Goal: Task Accomplishment & Management: Use online tool/utility

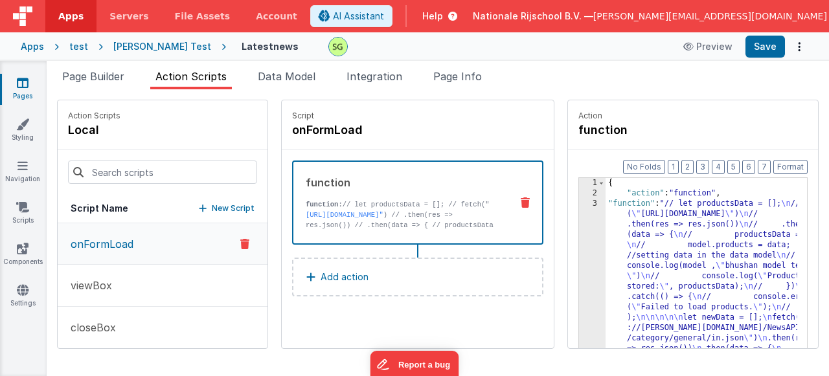
click at [579, 203] on div "3" at bounding box center [592, 307] width 27 height 217
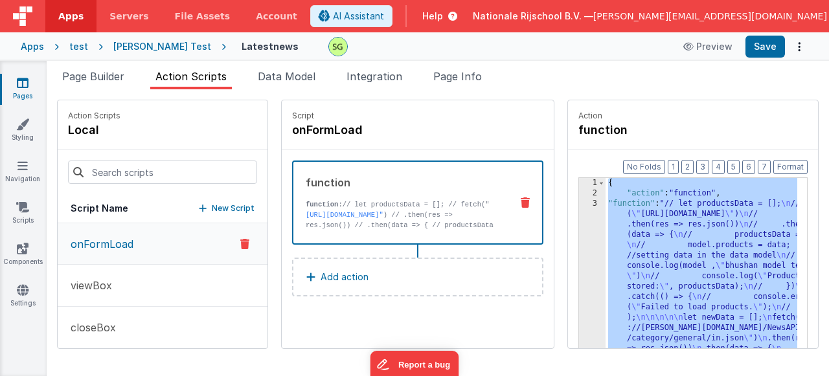
click at [579, 203] on div "3" at bounding box center [592, 307] width 27 height 217
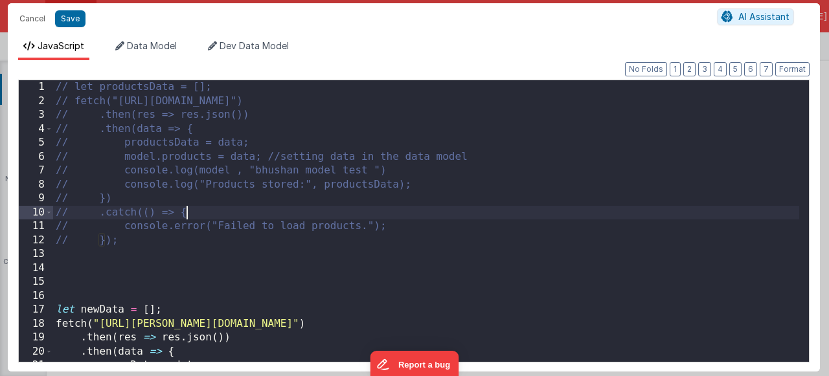
scroll to position [122, 0]
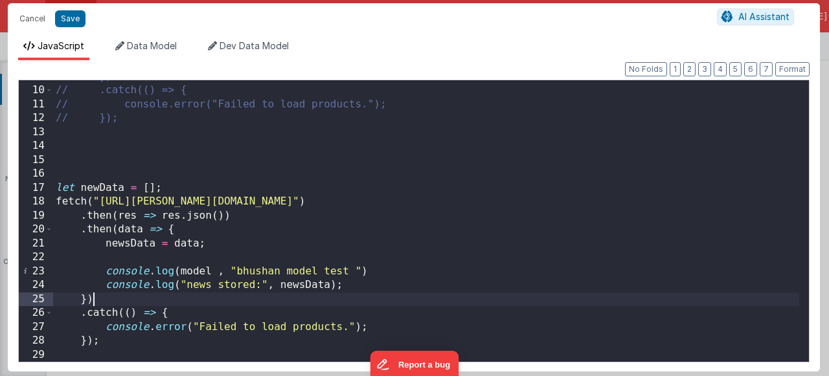
click at [355, 295] on div "// }) // .catch(() => { // console.error("Failed to load products."); // }); le…" at bounding box center [426, 224] width 746 height 309
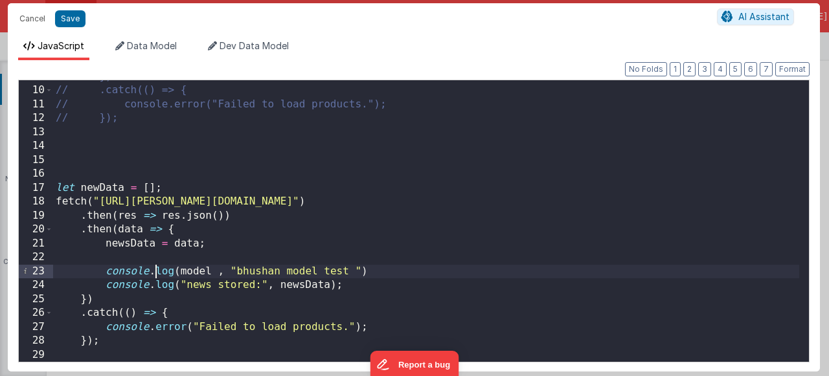
click at [157, 265] on div "// }) // .catch(() => { // console.error("Failed to load products."); // }); le…" at bounding box center [426, 224] width 746 height 309
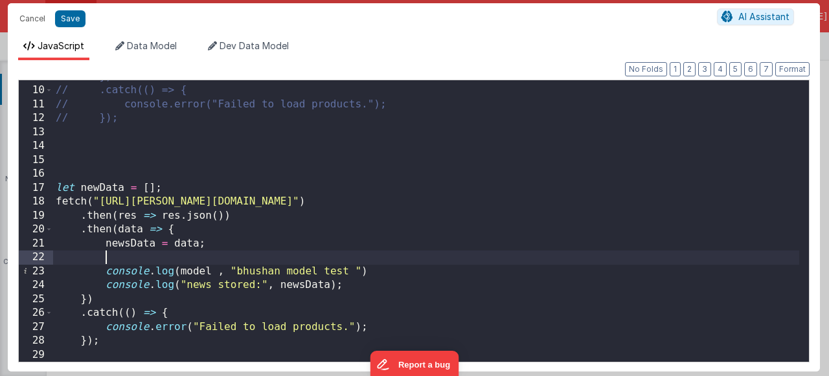
click at [142, 256] on div "// }) // .catch(() => { // console.error("Failed to load products."); // }); le…" at bounding box center [426, 224] width 746 height 309
click at [34, 16] on button "Cancel" at bounding box center [32, 19] width 39 height 18
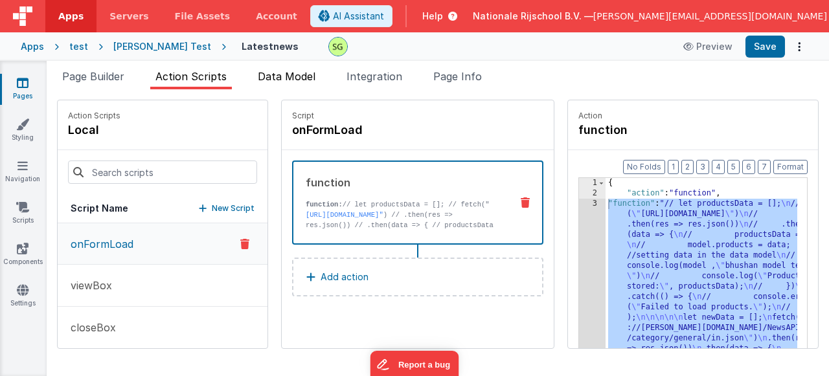
click at [277, 78] on span "Data Model" at bounding box center [287, 76] width 58 height 13
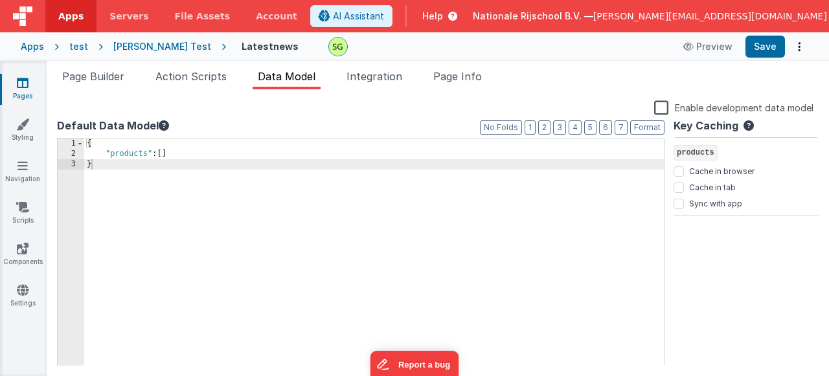
click at [98, 165] on div "{ "products" : [ ] }" at bounding box center [373, 263] width 579 height 249
click at [200, 157] on div "{ "products" : [ ] }" at bounding box center [373, 263] width 579 height 249
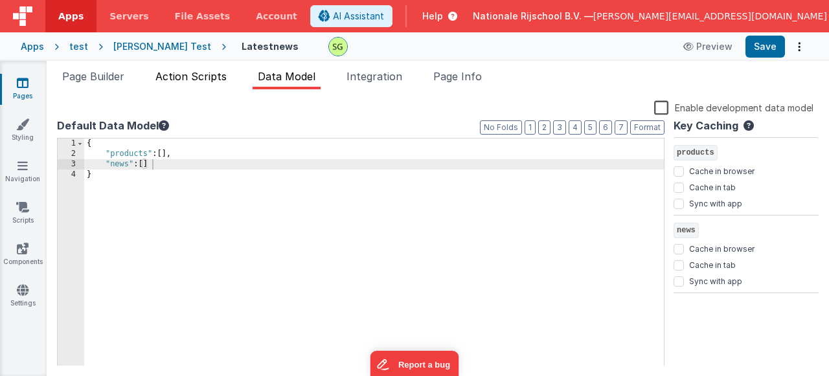
click at [199, 76] on span "Action Scripts" at bounding box center [190, 76] width 71 height 13
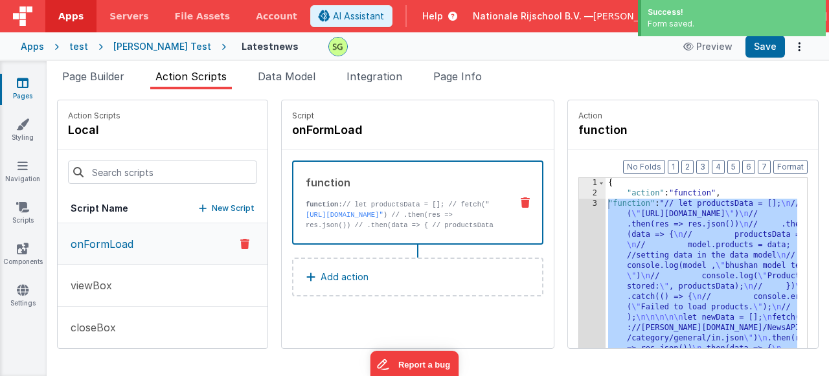
click at [579, 202] on div "3" at bounding box center [592, 307] width 27 height 217
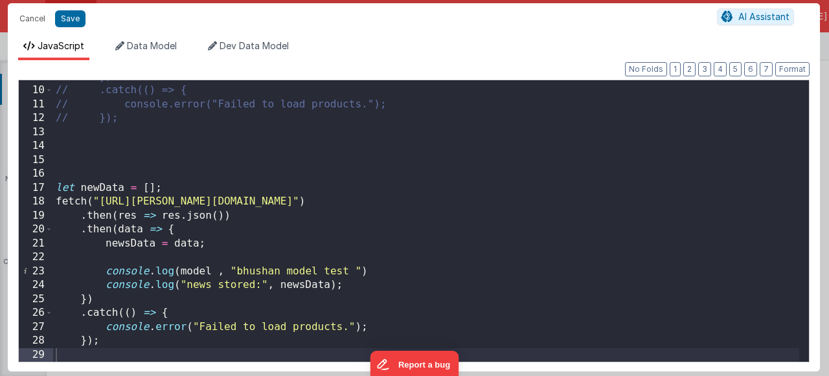
click at [156, 263] on div "// }) // .catch(() => { // console.error("Failed to load products."); // }); le…" at bounding box center [426, 224] width 746 height 309
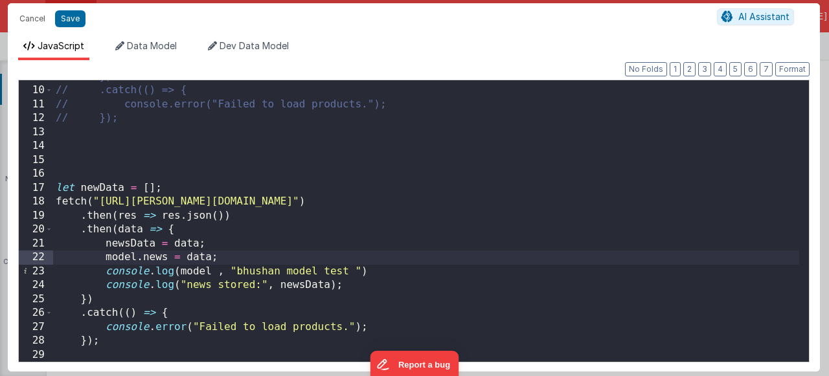
click at [380, 275] on div "// }) // .catch(() => { // console.error("Failed to load products."); // }); le…" at bounding box center [426, 224] width 746 height 309
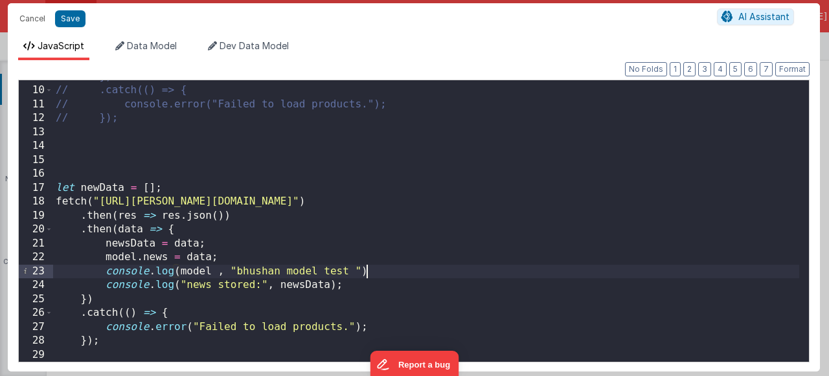
click at [287, 269] on div "// }) // .catch(() => { // console.error("Failed to load products."); // }); le…" at bounding box center [426, 224] width 746 height 309
click at [318, 277] on div "// }) // .catch(() => { // console.error("Failed to load products."); // }); le…" at bounding box center [426, 224] width 746 height 309
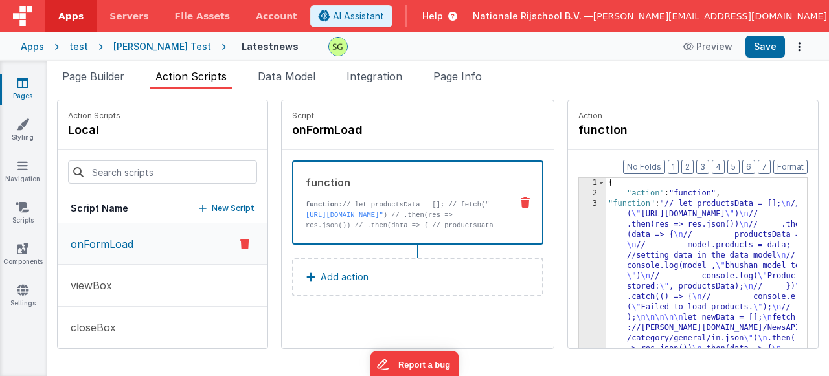
click at [579, 205] on div "3" at bounding box center [592, 307] width 27 height 217
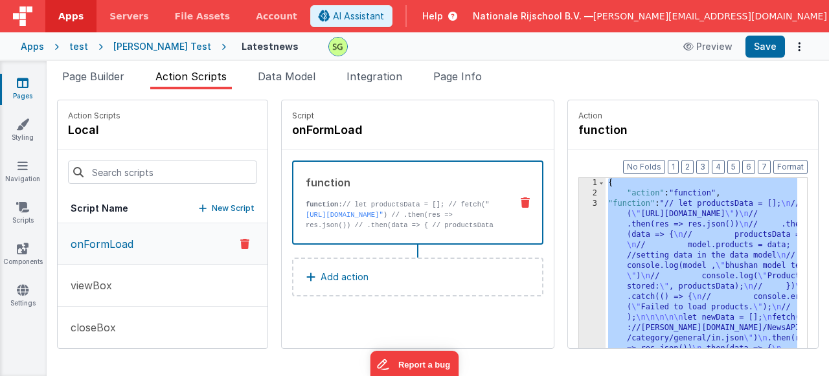
click at [579, 205] on div "3" at bounding box center [592, 307] width 27 height 217
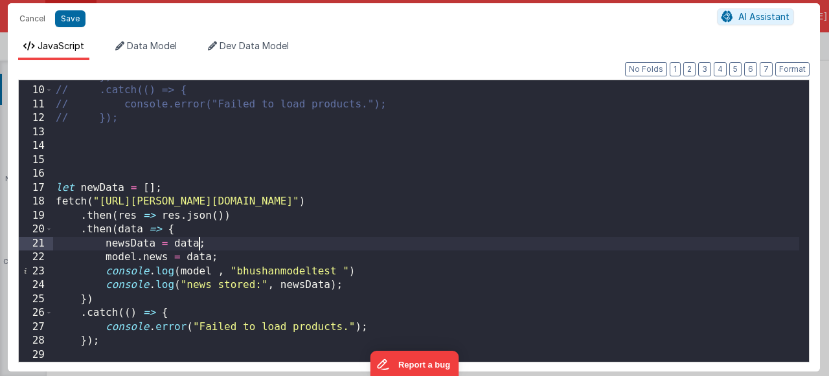
click at [201, 245] on div "// }) // .catch(() => { // console.error("Failed to load products."); // }); le…" at bounding box center [426, 224] width 746 height 309
click at [210, 252] on div "// }) // .catch(() => { // console.error("Failed to load products."); // }); le…" at bounding box center [426, 224] width 746 height 309
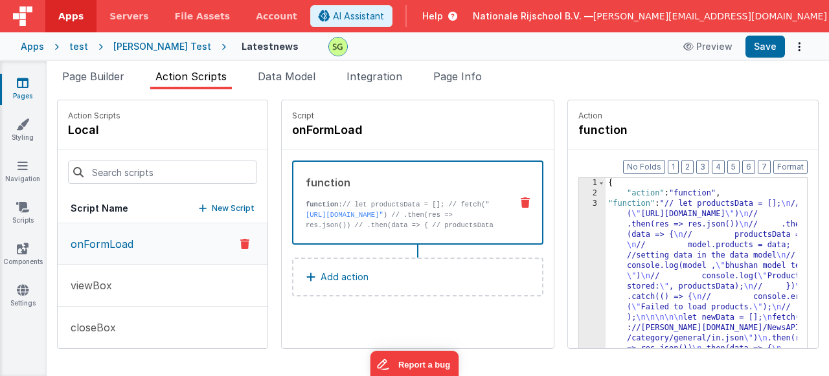
click at [579, 204] on div "3" at bounding box center [592, 307] width 27 height 217
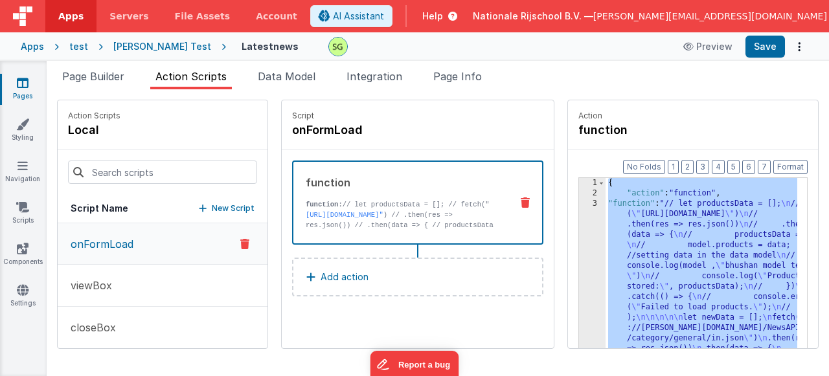
click at [579, 204] on div "3" at bounding box center [592, 307] width 27 height 217
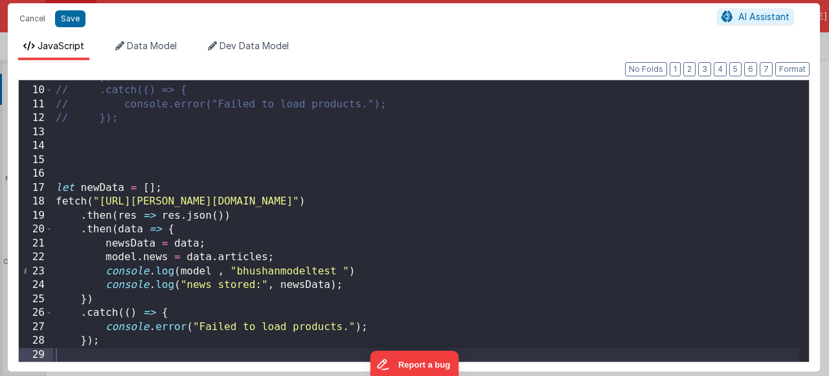
click at [342, 292] on div "// }) // .catch(() => { // console.error("Failed to load products."); // }); le…" at bounding box center [426, 224] width 746 height 309
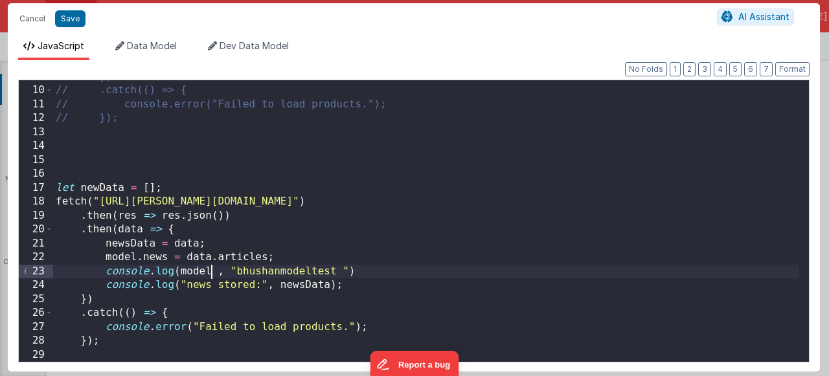
click at [212, 275] on div "// }) // .catch(() => { // console.error("Failed to load products."); // }); le…" at bounding box center [426, 224] width 746 height 309
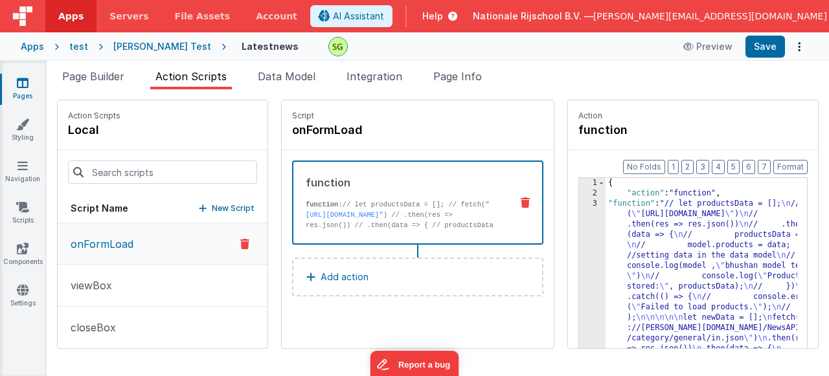
click at [579, 205] on div "3" at bounding box center [592, 313] width 27 height 228
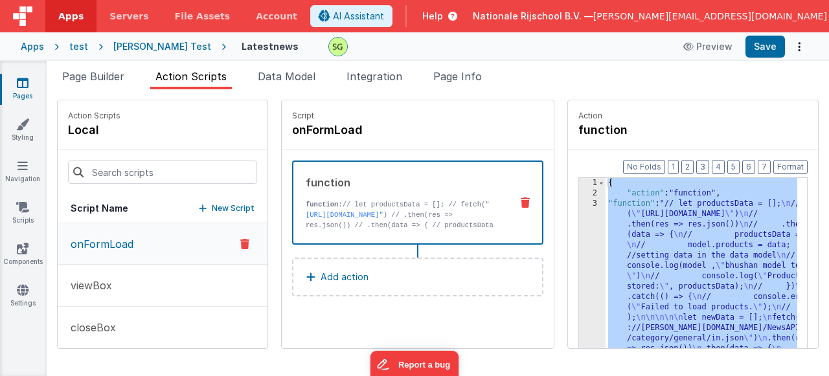
click at [579, 205] on div "3" at bounding box center [592, 313] width 27 height 228
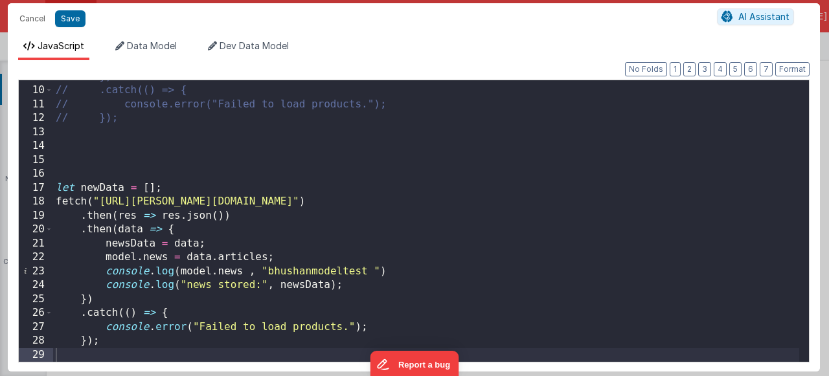
click at [210, 271] on div "// }) // .catch(() => { // console.error("Failed to load products."); // }); le…" at bounding box center [426, 224] width 746 height 309
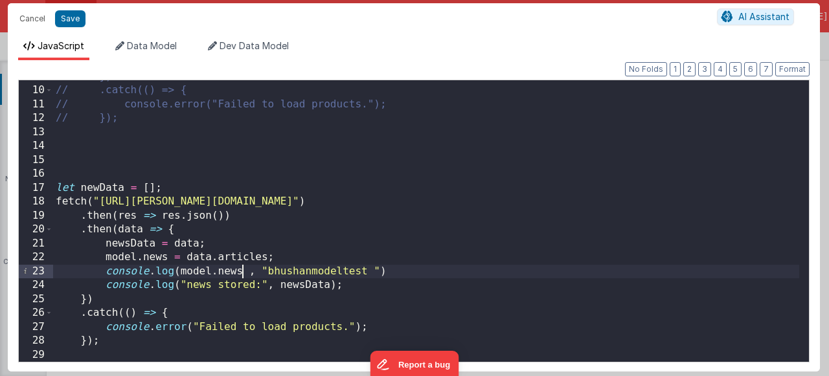
drag, startPoint x: 240, startPoint y: 276, endPoint x: 266, endPoint y: 290, distance: 30.1
click at [240, 276] on div "// }) // .catch(() => { // console.error("Failed to load products."); // }); le…" at bounding box center [426, 224] width 746 height 309
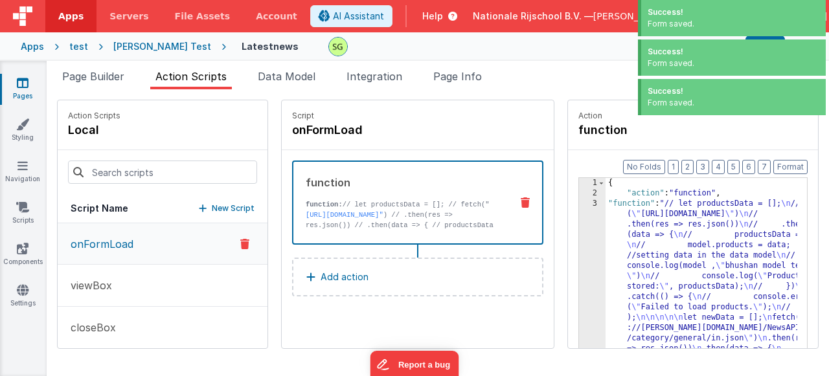
click at [579, 205] on div "3" at bounding box center [592, 313] width 27 height 228
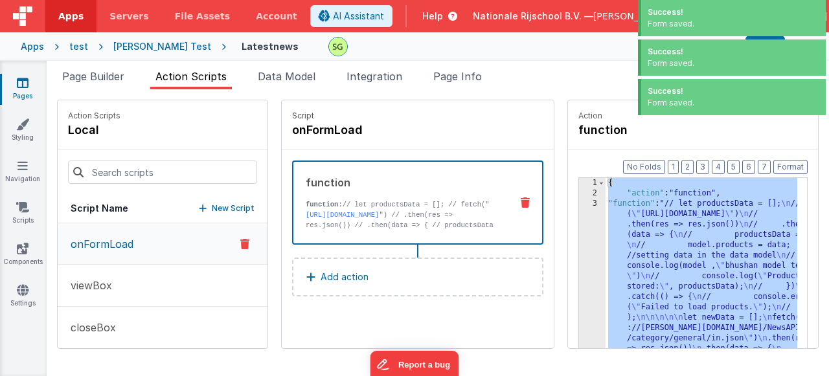
click at [579, 205] on div "3" at bounding box center [592, 313] width 27 height 228
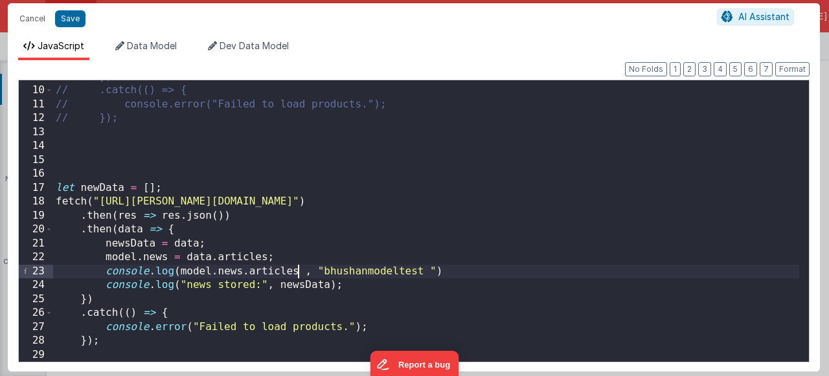
click at [298, 269] on div "// }) // .catch(() => { // console.error("Failed to load products."); // }); le…" at bounding box center [426, 224] width 746 height 309
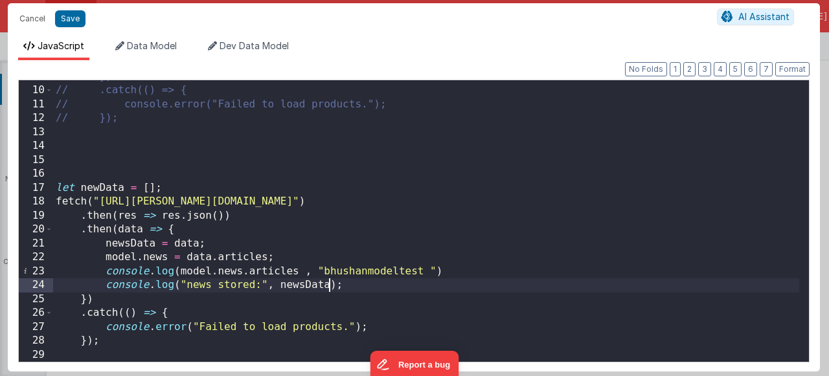
click at [331, 291] on div "// }) // .catch(() => { // console.error("Failed to load products."); // }); le…" at bounding box center [426, 224] width 746 height 309
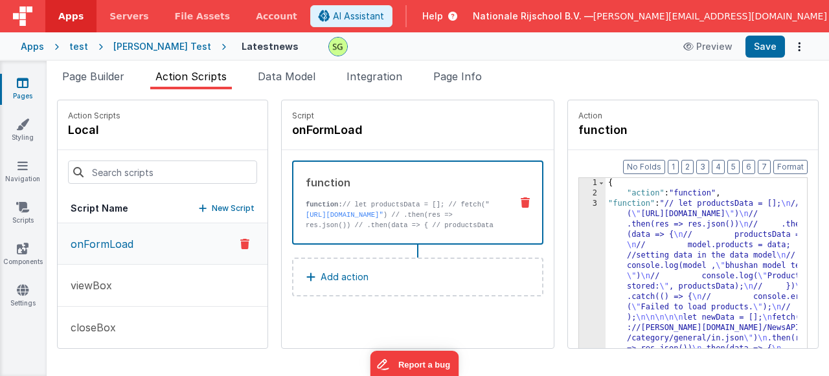
click at [579, 205] on div "3" at bounding box center [592, 313] width 27 height 228
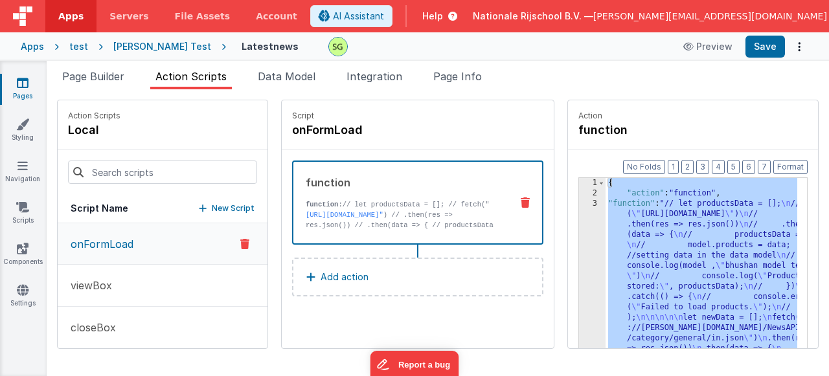
click at [579, 205] on div "3" at bounding box center [592, 313] width 27 height 228
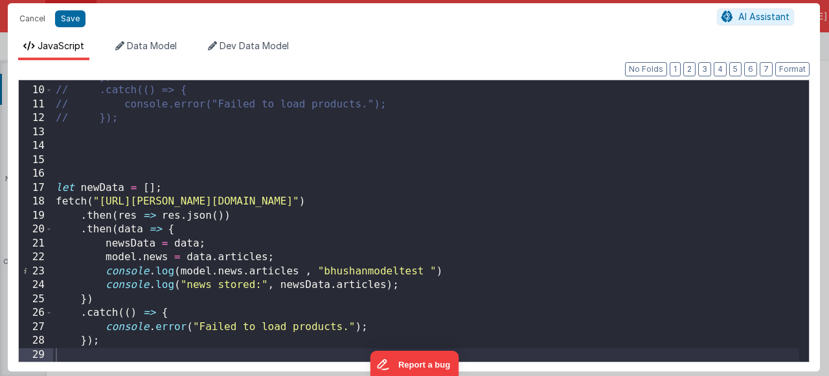
click at [295, 269] on div "// }) // .catch(() => { // console.error("Failed to load products."); // }); le…" at bounding box center [426, 224] width 746 height 309
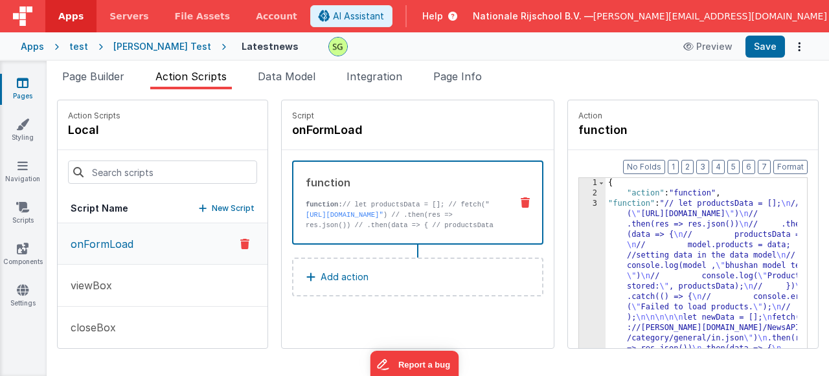
click at [579, 203] on div "3" at bounding box center [592, 313] width 27 height 228
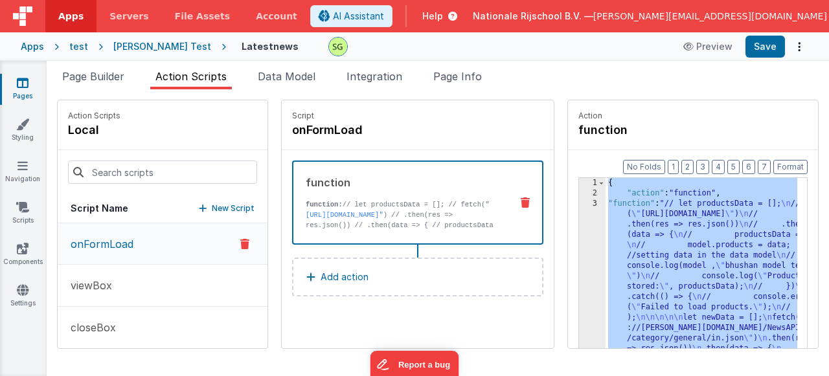
click at [579, 203] on div "3" at bounding box center [592, 313] width 27 height 228
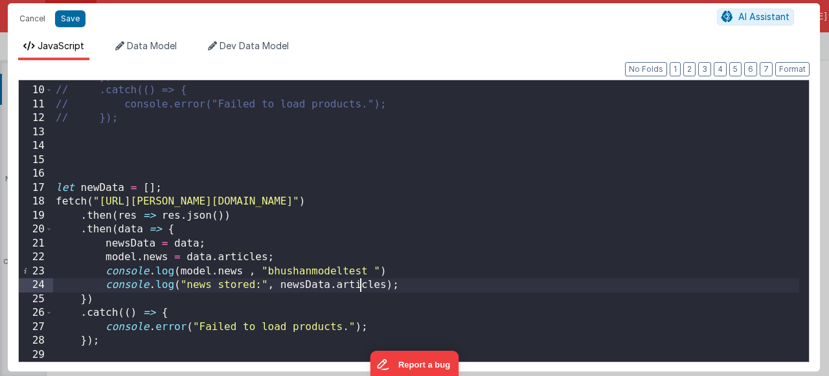
click at [359, 287] on div "// }) // .catch(() => { // console.error("Failed to load products."); // }); le…" at bounding box center [426, 224] width 746 height 309
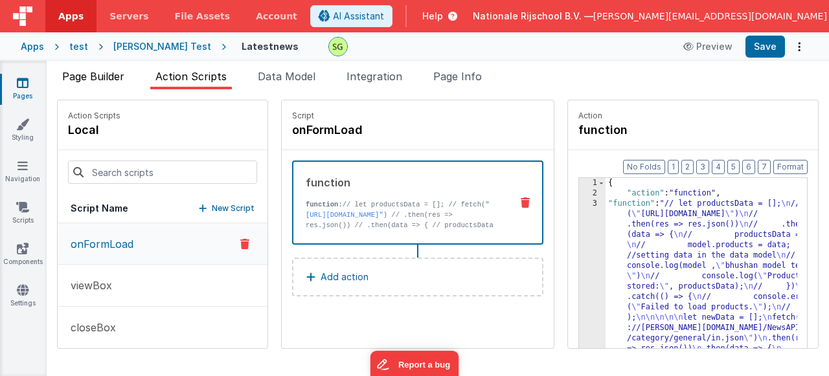
click at [110, 72] on span "Page Builder" at bounding box center [93, 76] width 62 height 13
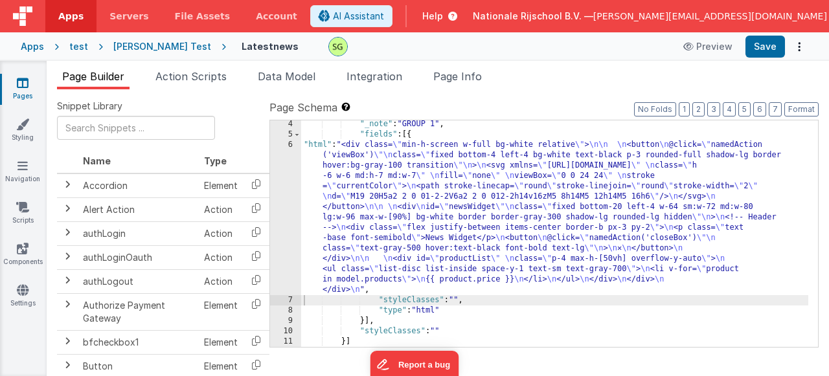
click at [291, 148] on div "6" at bounding box center [285, 217] width 31 height 155
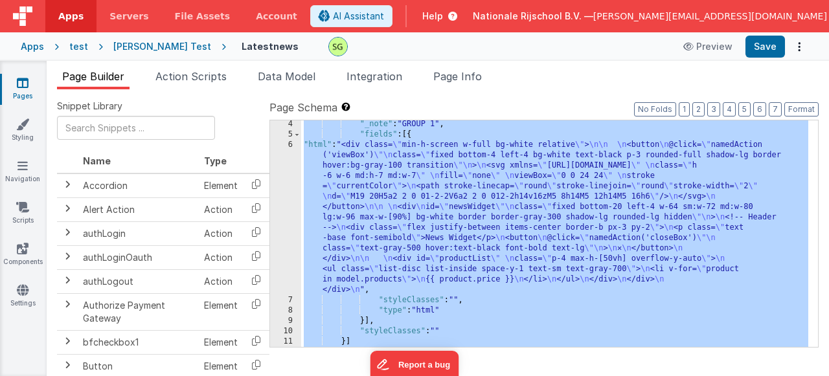
click at [291, 148] on div "6" at bounding box center [285, 217] width 31 height 155
click at [291, 147] on div "6" at bounding box center [285, 217] width 31 height 155
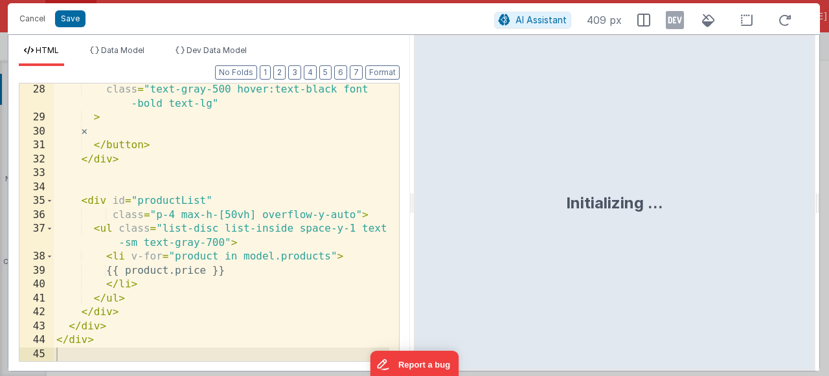
scroll to position [487, 0]
click at [263, 271] on div "class = "text-gray-500 hover:text-black font -bold text-lg" > ✕ </ button > </ …" at bounding box center [221, 243] width 335 height 320
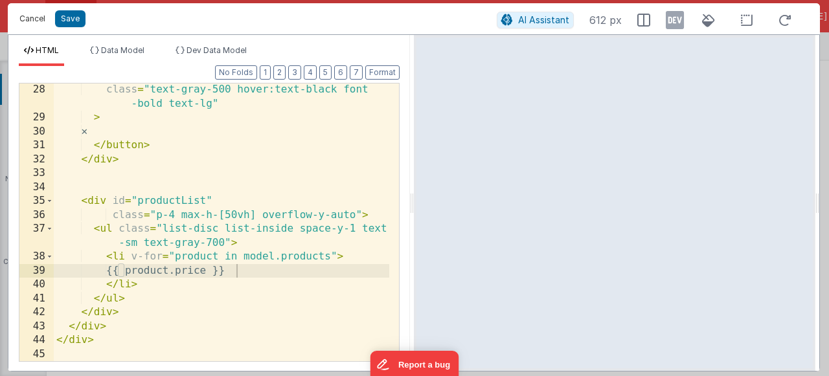
click at [27, 14] on button "Cancel" at bounding box center [32, 19] width 39 height 18
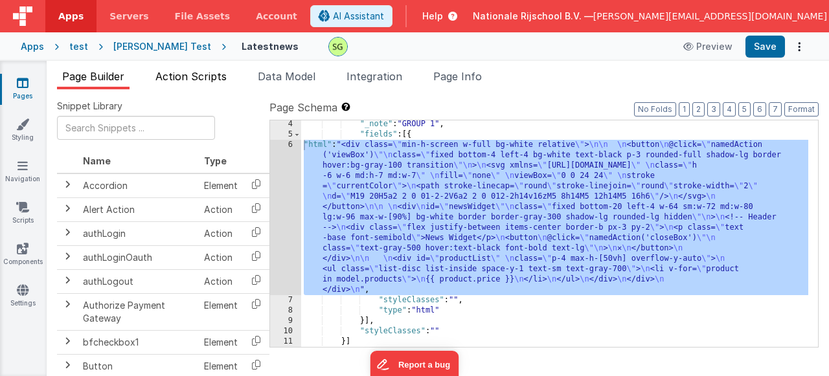
click at [197, 82] on span "Action Scripts" at bounding box center [190, 76] width 71 height 13
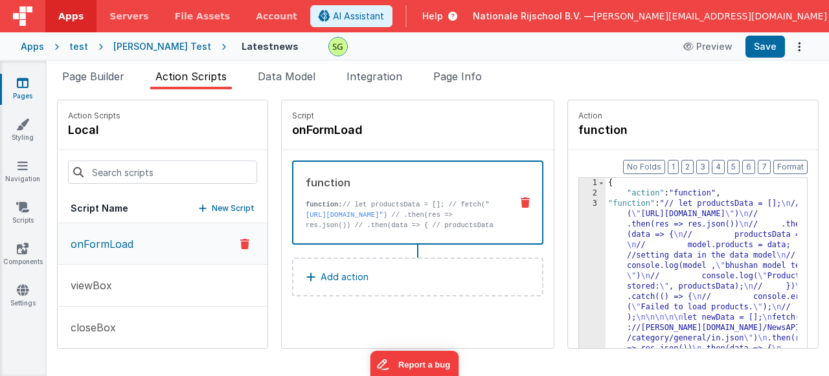
click at [579, 204] on div "3" at bounding box center [592, 313] width 27 height 228
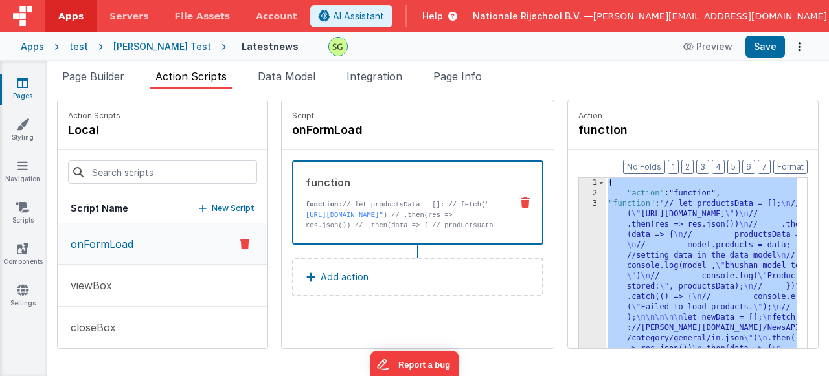
click at [579, 204] on div "3" at bounding box center [592, 313] width 27 height 228
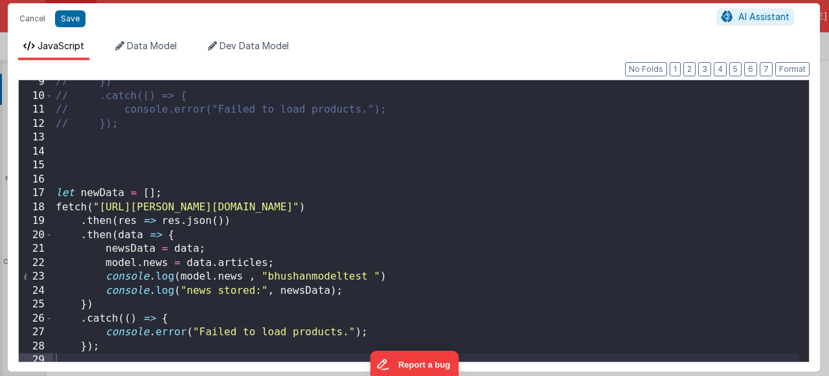
scroll to position [117, 0]
click at [240, 263] on div "// }) // .catch(() => { // console.error("Failed to load products."); // }); le…" at bounding box center [426, 229] width 746 height 309
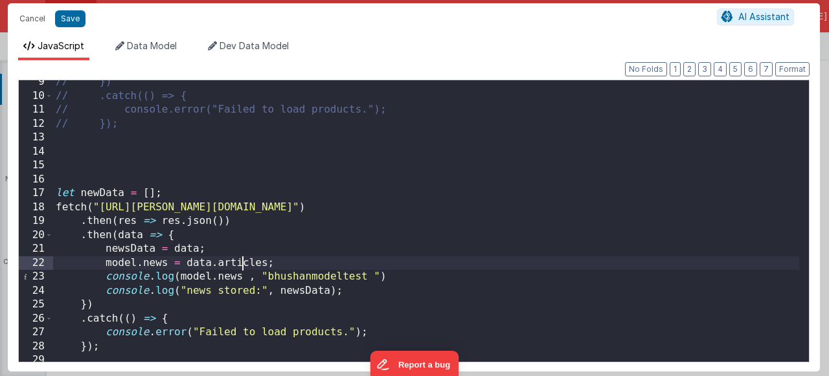
click at [240, 263] on div "// }) // .catch(() => { // console.error("Failed to load products."); // }); le…" at bounding box center [426, 229] width 746 height 309
click at [357, 287] on div "// }) // .catch(() => { // console.error("Failed to load products."); // }); le…" at bounding box center [426, 229] width 746 height 309
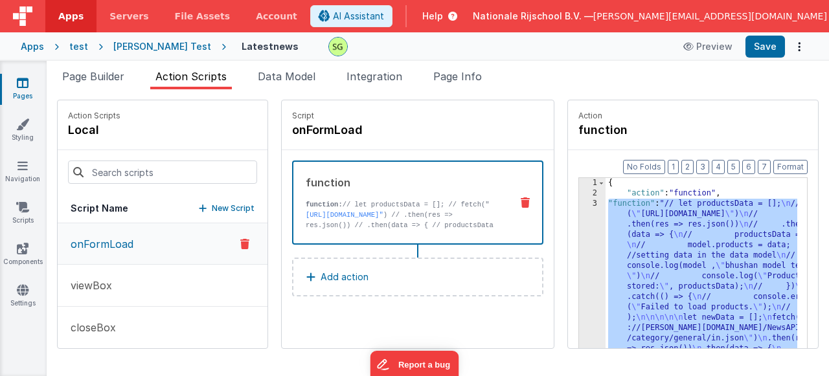
click at [579, 205] on div "3" at bounding box center [592, 313] width 27 height 228
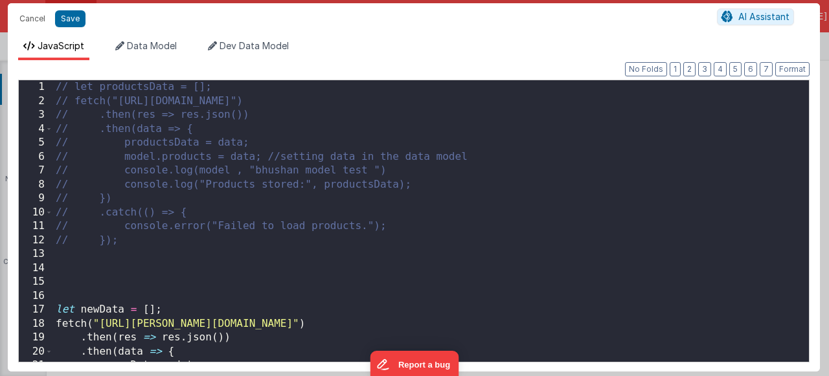
scroll to position [122, 0]
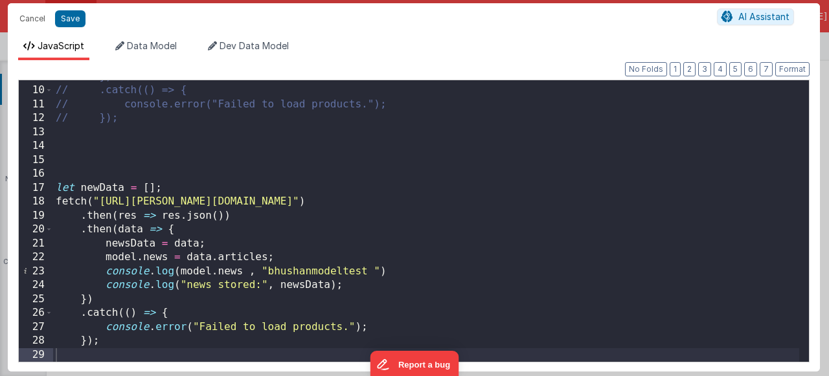
click at [266, 254] on div "// }) // .catch(() => { // console.error("Failed to load products."); // }); le…" at bounding box center [426, 224] width 746 height 309
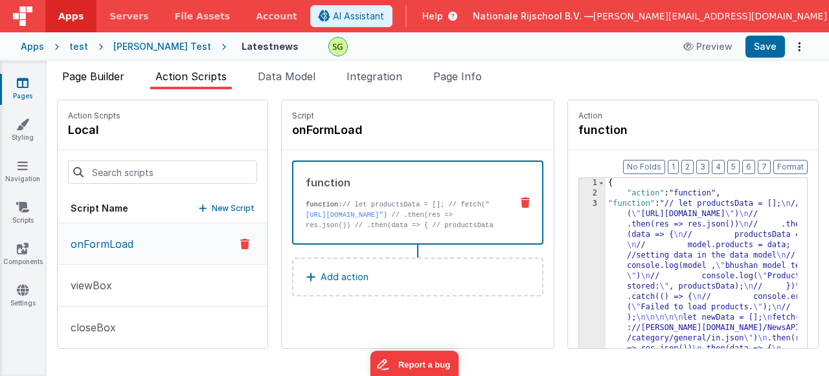
click at [86, 75] on span "Page Builder" at bounding box center [93, 76] width 62 height 13
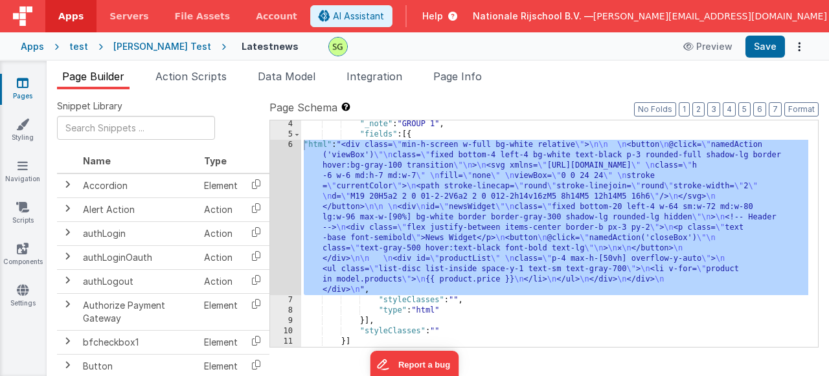
click at [570, 315] on div ""_note" : "GROUP 1" , "fields" : [{ "html" : "<div class= \" min-h-screen w-ful…" at bounding box center [554, 242] width 507 height 247
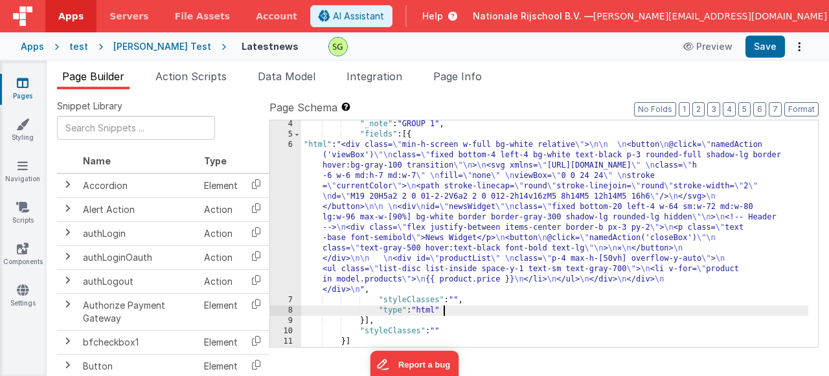
click at [291, 146] on div "6" at bounding box center [285, 217] width 31 height 155
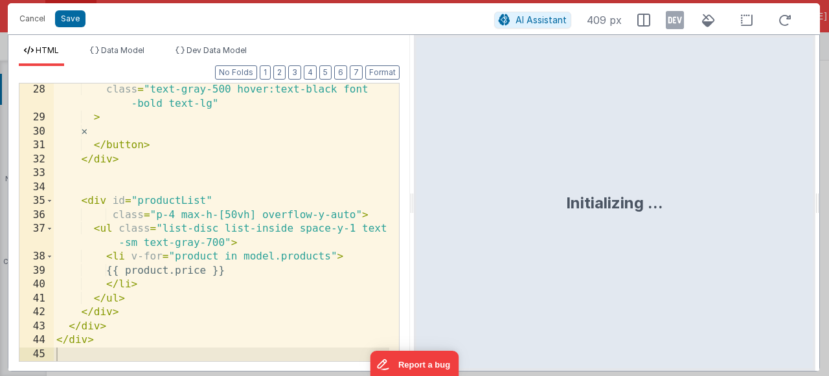
scroll to position [487, 0]
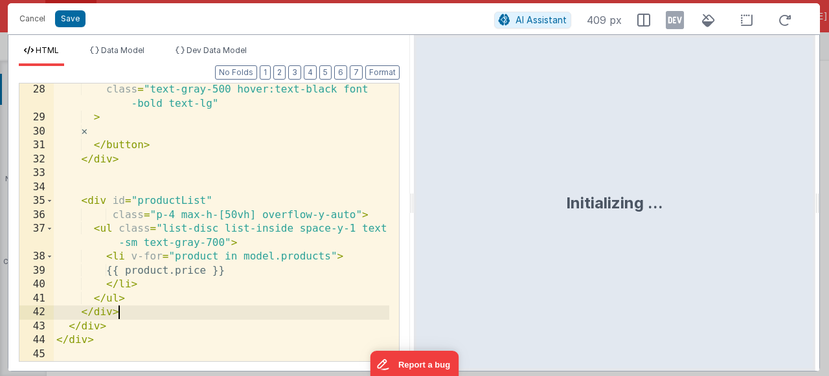
click at [310, 306] on div "class = "text-gray-500 hover:text-black font -bold text-lg" > ✕ </ button > </ …" at bounding box center [221, 243] width 335 height 320
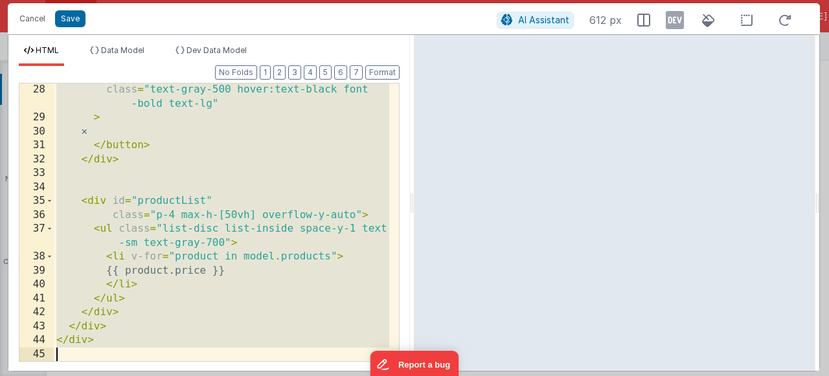
click at [357, 201] on div "class = "text-gray-500 hover:text-black font -bold text-lg" > ✕ </ button > </ …" at bounding box center [221, 243] width 335 height 320
click at [154, 339] on div "class = "text-gray-500 hover:text-black font -bold text-lg" > ✕ </ button > </ …" at bounding box center [221, 243] width 335 height 320
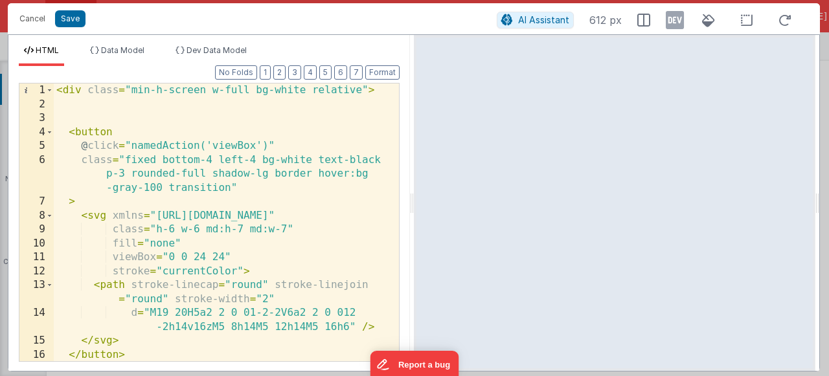
scroll to position [0, 0]
click at [57, 92] on div "< div class = "min-h-screen w-full bg-white relative" > < button @ click = "nam…" at bounding box center [221, 237] width 335 height 306
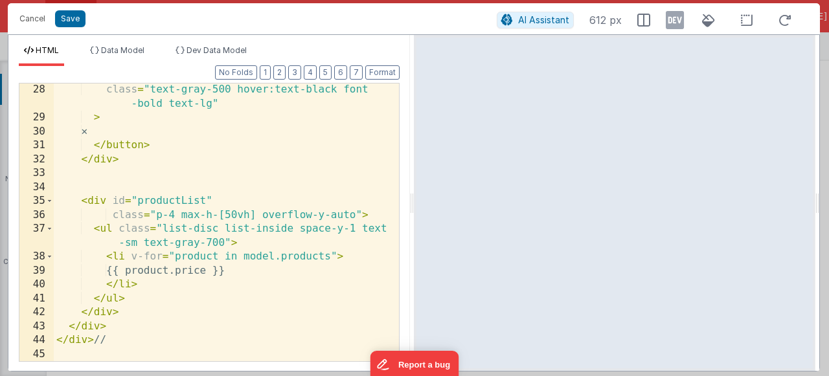
scroll to position [487, 0]
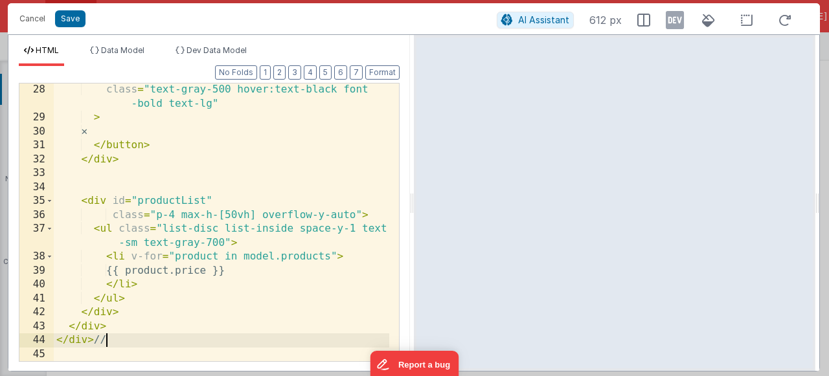
click at [142, 334] on div "class = "text-gray-500 hover:text-black font -bold text-lg" > ✕ </ button > </ …" at bounding box center [221, 243] width 335 height 320
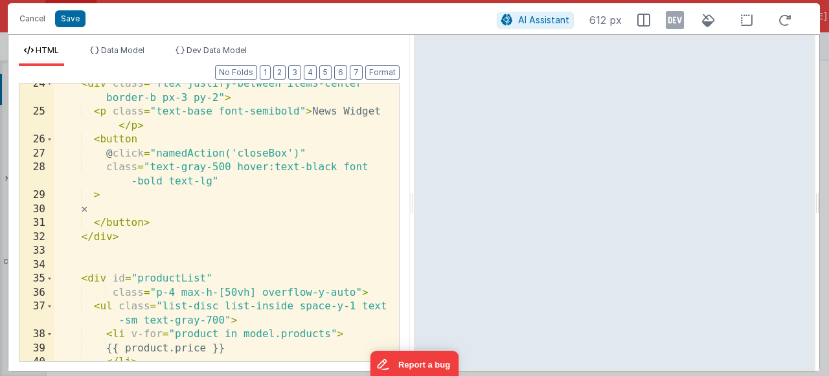
scroll to position [0, 0]
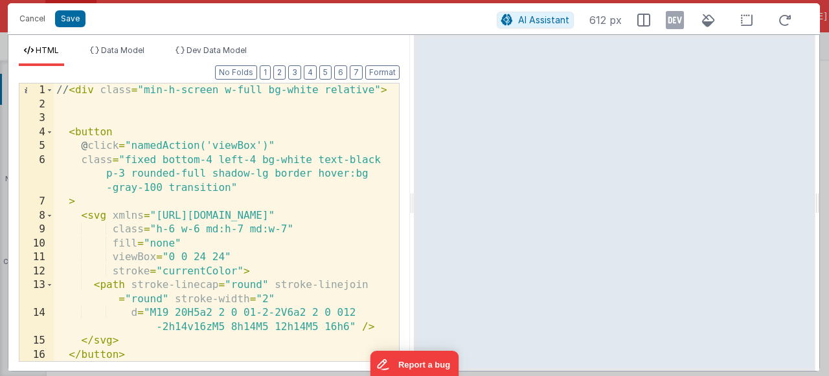
click at [71, 86] on div "// < div class = "min-h-screen w-full bg-white relative" > < button @ click = "…" at bounding box center [221, 237] width 335 height 306
click at [326, 269] on div "< div class = "min-h-screen w-full bg-white relative" > < button @ click = "nam…" at bounding box center [221, 237] width 335 height 306
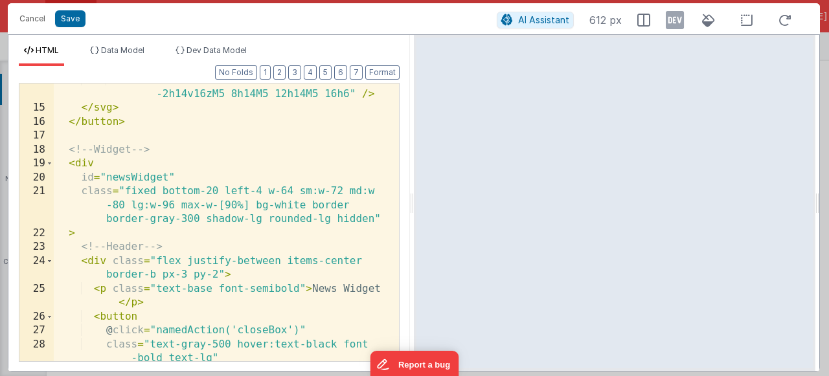
scroll to position [835, 0]
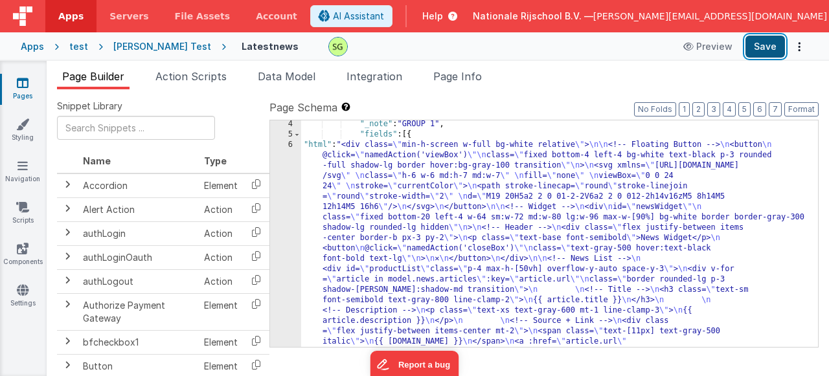
click at [764, 54] on button "Save" at bounding box center [764, 47] width 39 height 22
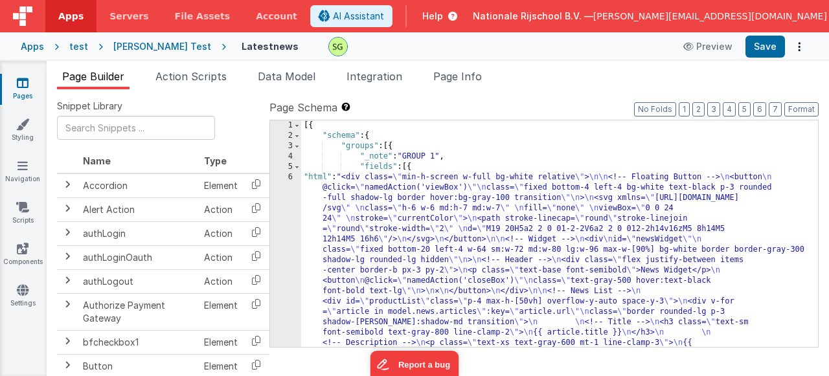
scroll to position [0, 0]
click at [291, 179] on div "6" at bounding box center [285, 286] width 31 height 228
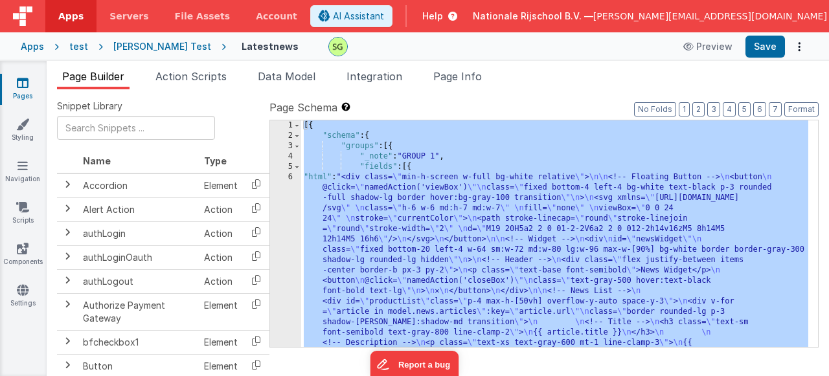
click at [291, 179] on div "6" at bounding box center [285, 286] width 31 height 228
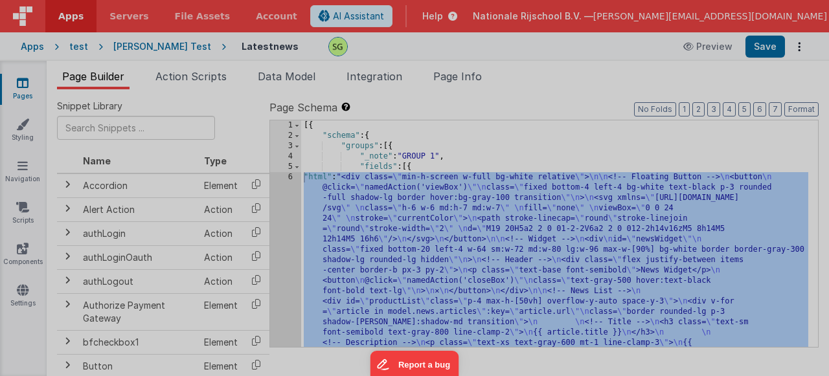
click at [291, 179] on div "HTML Data Model Dev Data Model Format 7 6 5 4 3 2 1 No Folds 1 2 3 4 5 6 7 8 9 …" at bounding box center [414, 189] width 812 height 337
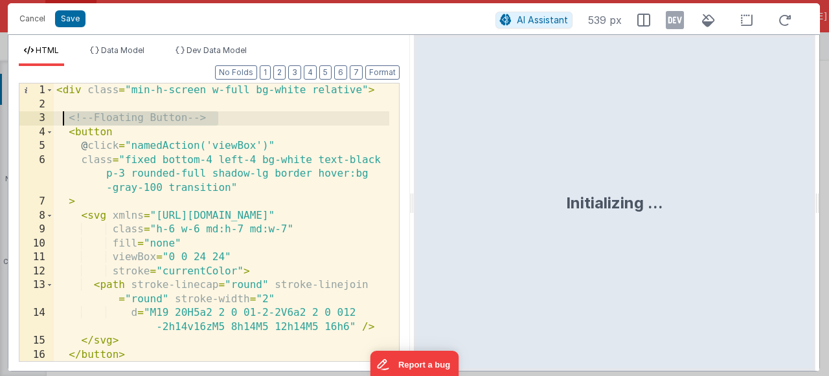
drag, startPoint x: 235, startPoint y: 118, endPoint x: 63, endPoint y: 120, distance: 171.5
click at [63, 120] on div "< div class = "min-h-screen w-full bg-white relative" > <!-- Floating Button --…" at bounding box center [221, 237] width 335 height 306
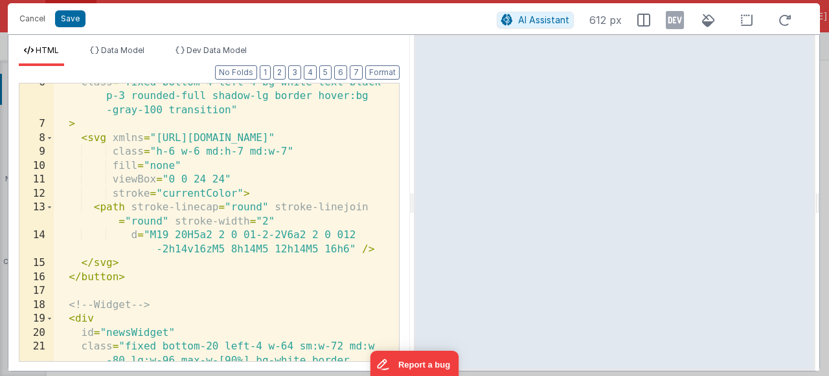
scroll to position [155, 0]
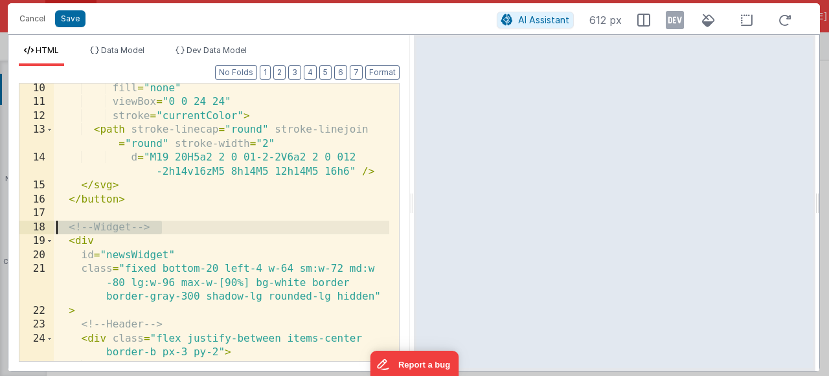
drag, startPoint x: 173, startPoint y: 229, endPoint x: 59, endPoint y: 228, distance: 114.6
click at [59, 228] on div "fill = "none" viewBox = "0 0 24 24" stroke = "currentColor" > < path stroke-lin…" at bounding box center [221, 242] width 335 height 320
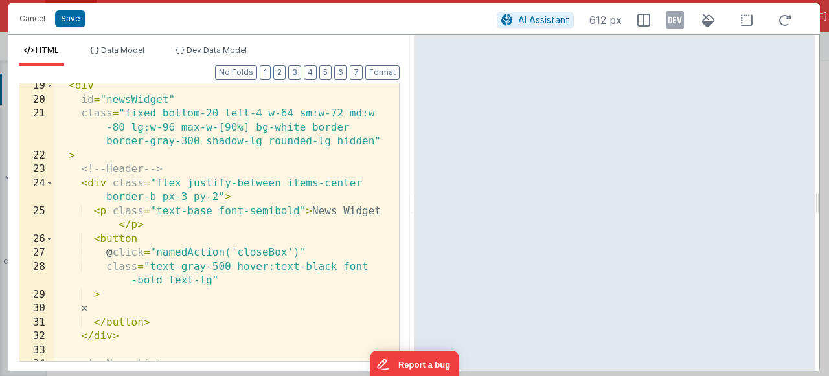
scroll to position [311, 0]
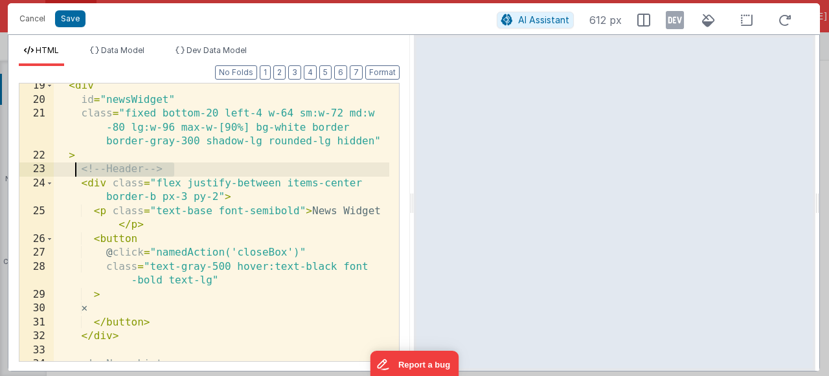
drag, startPoint x: 181, startPoint y: 169, endPoint x: 74, endPoint y: 173, distance: 106.9
click at [74, 173] on div "< div id = "newsWidget" class = "fixed bottom-20 left-4 w-64 sm:w-72 md:w -80 l…" at bounding box center [221, 232] width 335 height 306
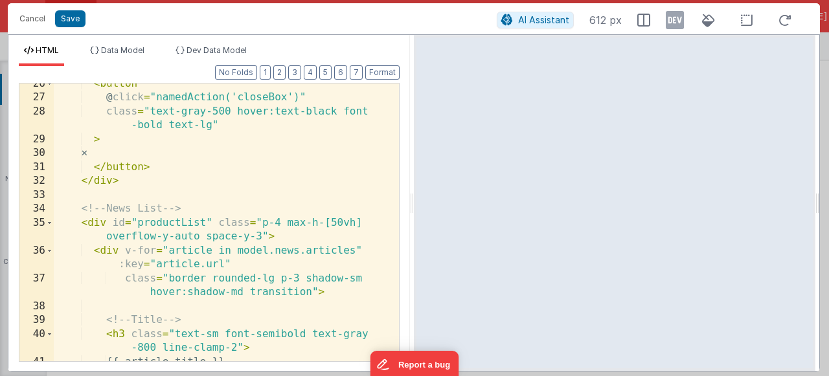
scroll to position [466, 0]
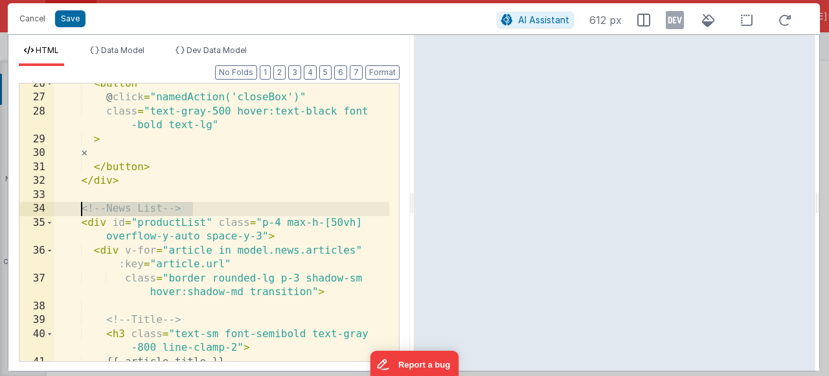
drag, startPoint x: 199, startPoint y: 210, endPoint x: 78, endPoint y: 212, distance: 121.1
click at [78, 212] on div "< button @ click = "namedAction('closeBox')" class = "text-gray-500 hover:text-…" at bounding box center [221, 230] width 335 height 306
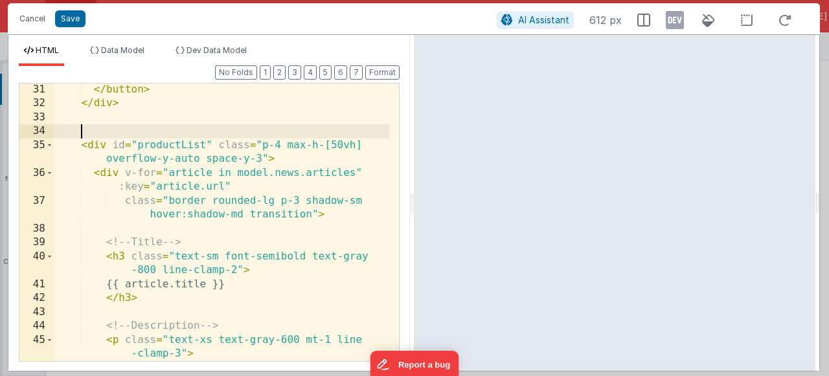
scroll to position [835, 0]
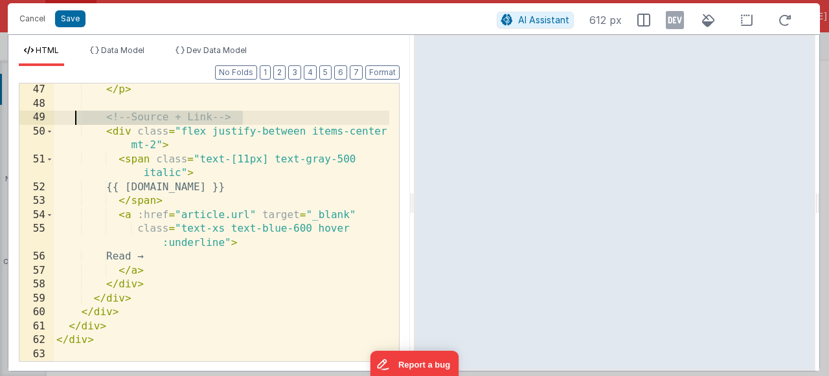
drag, startPoint x: 247, startPoint y: 119, endPoint x: 72, endPoint y: 121, distance: 174.1
click at [72, 121] on div "</ p > <!-- Source + Link --> < div class = "flex justify-between items-center …" at bounding box center [221, 236] width 335 height 306
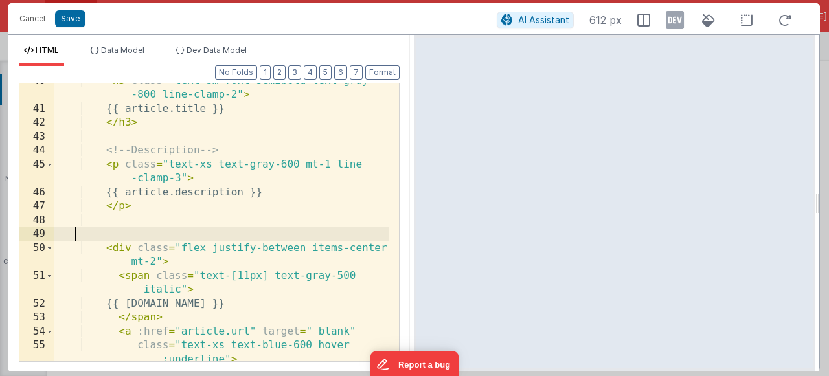
scroll to position [680, 0]
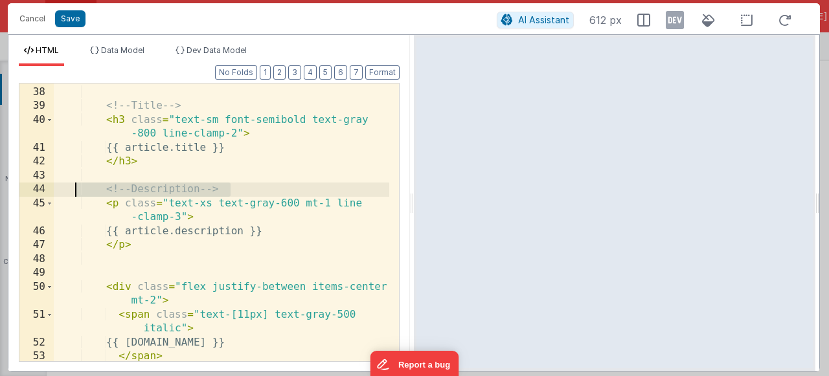
drag, startPoint x: 254, startPoint y: 188, endPoint x: 75, endPoint y: 192, distance: 179.3
click at [75, 192] on div "class = "border rounded-lg p-3 shadow-[PERSON_NAME]:shadow-md transition" > <!-…" at bounding box center [221, 218] width 335 height 320
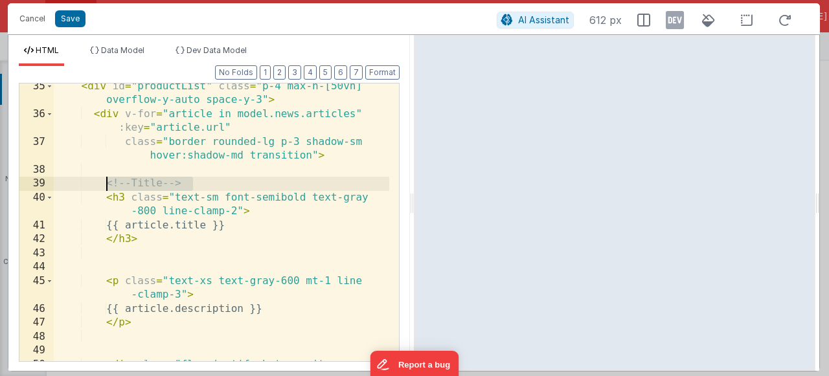
drag, startPoint x: 203, startPoint y: 183, endPoint x: 102, endPoint y: 190, distance: 101.3
click at [102, 190] on div "< div id = "productList" class = "p-4 max-h-[50vh] overflow-y-auto space-y-3" >…" at bounding box center [221, 246] width 335 height 333
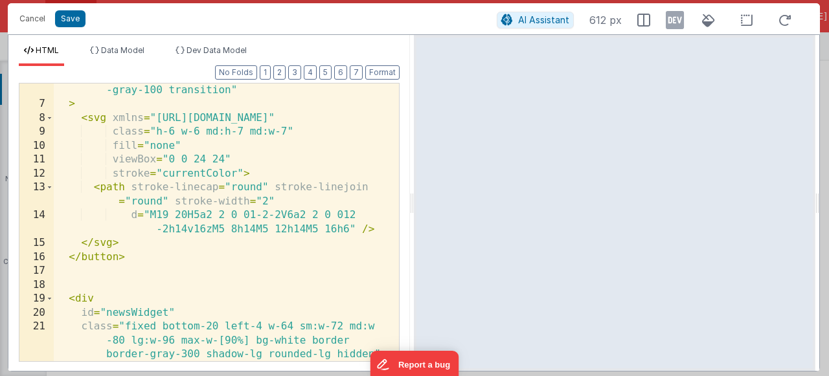
scroll to position [0, 0]
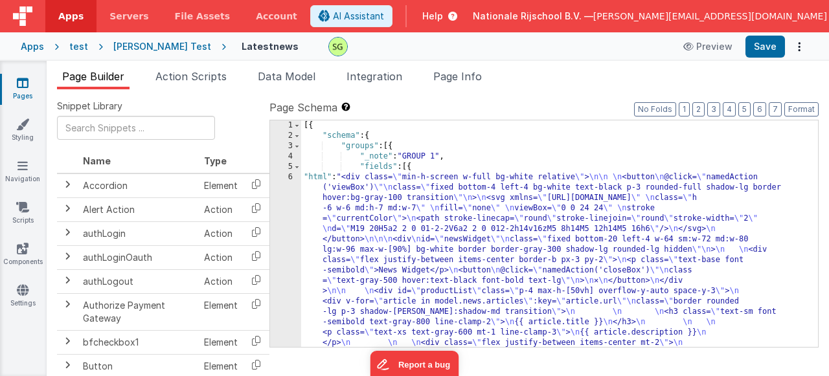
click at [290, 175] on div "6" at bounding box center [285, 280] width 31 height 217
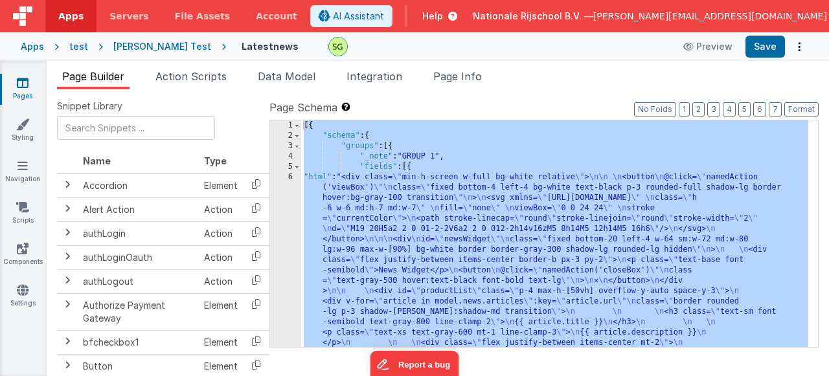
click at [290, 175] on div "6" at bounding box center [285, 280] width 31 height 217
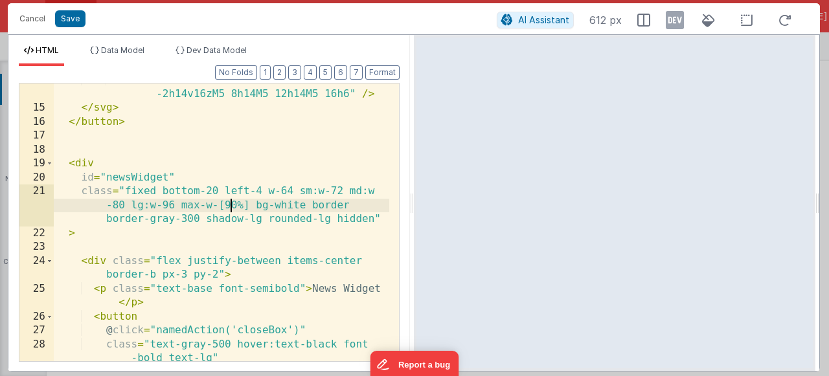
click at [230, 208] on div "d = "M19 20H5a2 2 0 01-2-2V6a2 2 0 012 -2h14v16zM5 8h14M5 12h14M5 16h6" /> </ s…" at bounding box center [221, 239] width 335 height 333
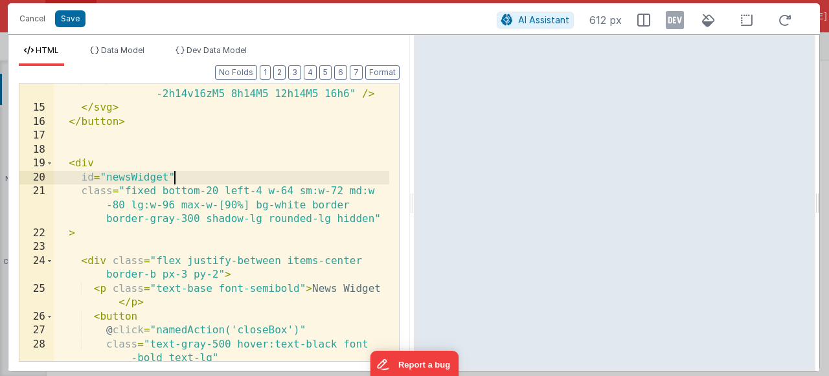
click at [238, 179] on div "d = "M19 20H5a2 2 0 01-2-2V6a2 2 0 012 -2h14v16zM5 8h14M5 12h14M5 16h6" /> </ s…" at bounding box center [221, 239] width 335 height 333
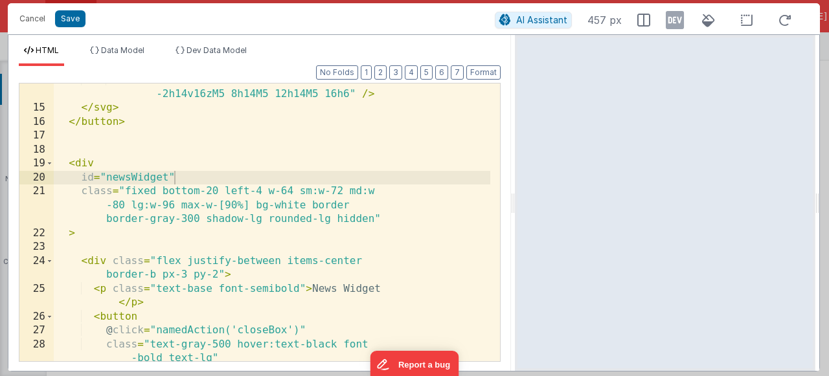
drag, startPoint x: 411, startPoint y: 201, endPoint x: 515, endPoint y: 198, distance: 103.6
click at [515, 198] on html "Cancel Save AI Assistant 457 px HTML Data Model Dev Data Model Format 7 6 5 4 3…" at bounding box center [414, 188] width 829 height 376
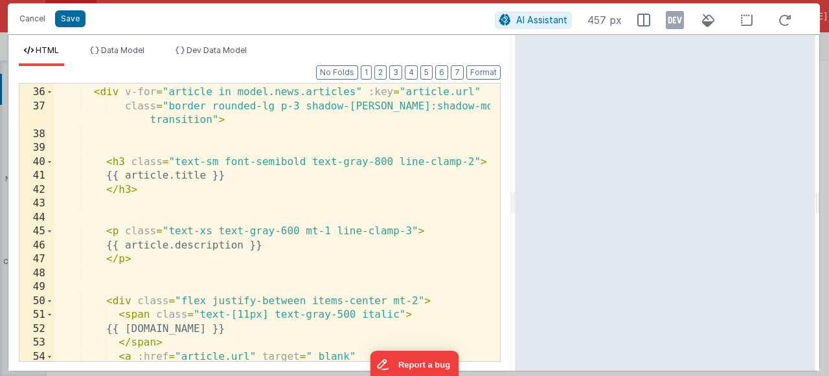
scroll to position [710, 0]
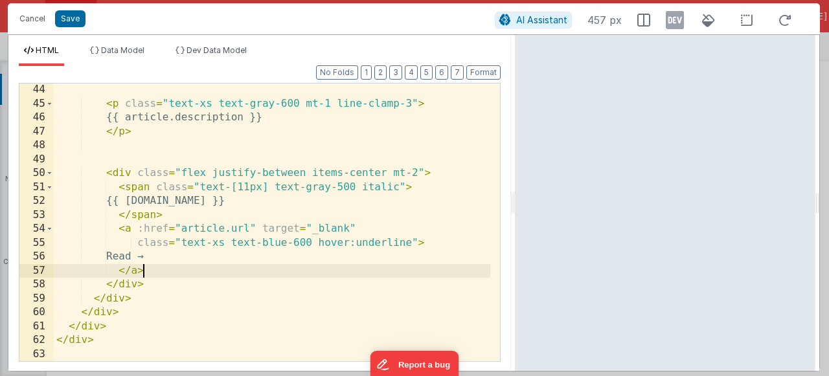
click at [419, 277] on div "< p class = "text-xs text-gray-600 mt-1 line-clamp-3" > {{ article.description …" at bounding box center [272, 236] width 436 height 306
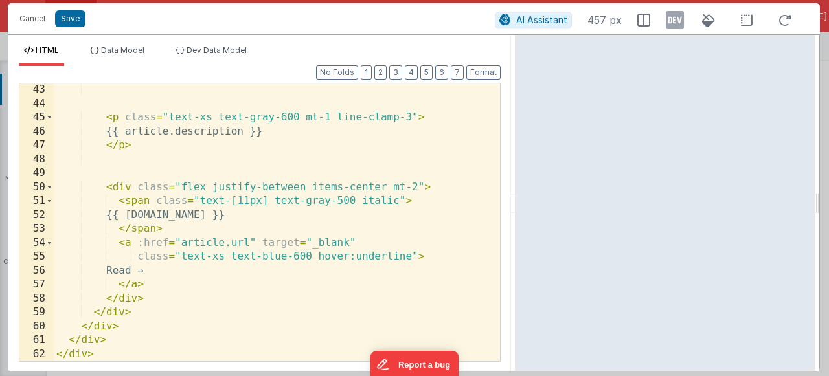
scroll to position [697, 0]
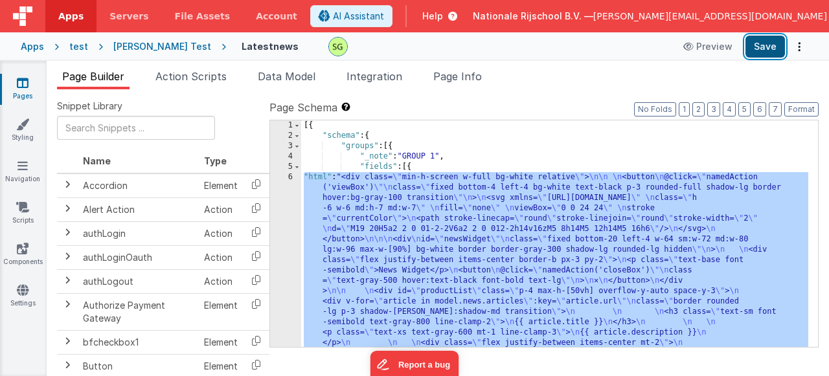
click at [756, 46] on button "Save" at bounding box center [764, 47] width 39 height 22
click at [291, 177] on div "6" at bounding box center [285, 280] width 31 height 217
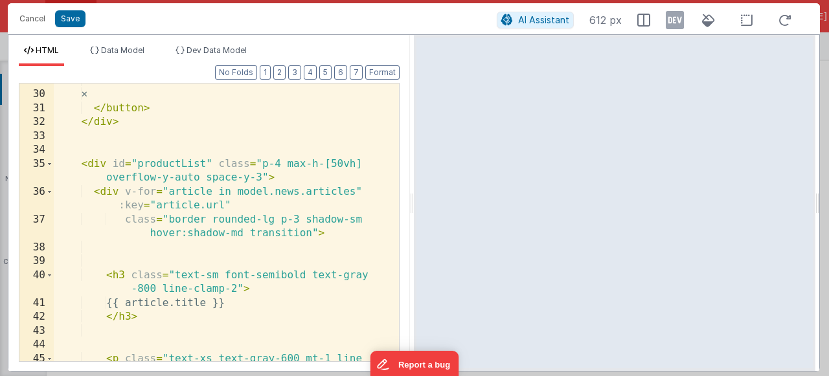
scroll to position [564, 0]
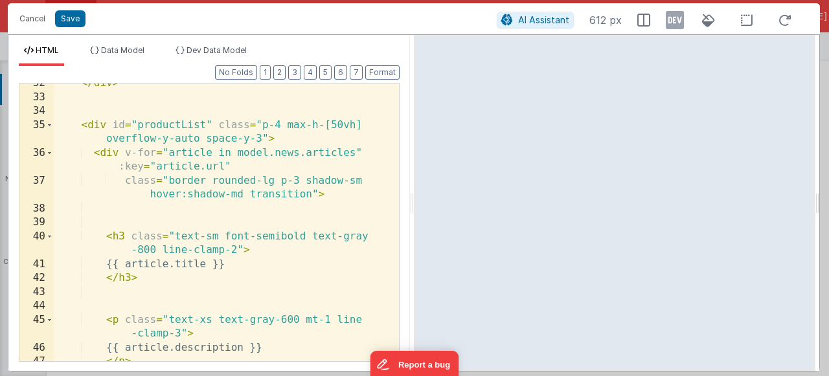
click at [328, 172] on div "</ div > < div id = "productList" class = "p-4 max-h-[50vh] overflow-y-auto spa…" at bounding box center [221, 229] width 335 height 306
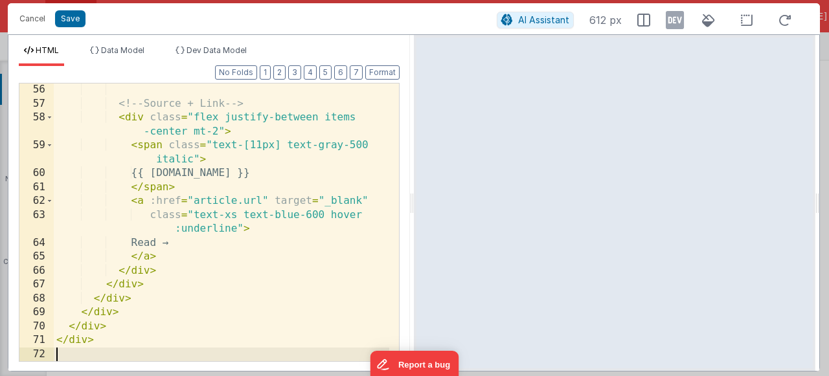
scroll to position [974, 0]
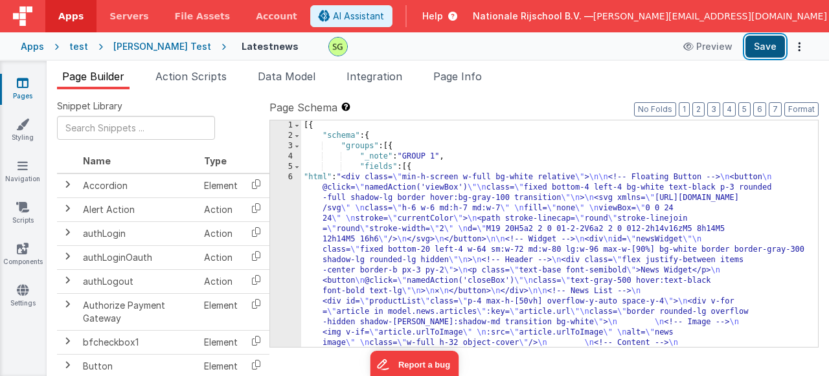
click at [773, 45] on button "Save" at bounding box center [764, 47] width 39 height 22
click at [291, 177] on div "6" at bounding box center [285, 306] width 31 height 269
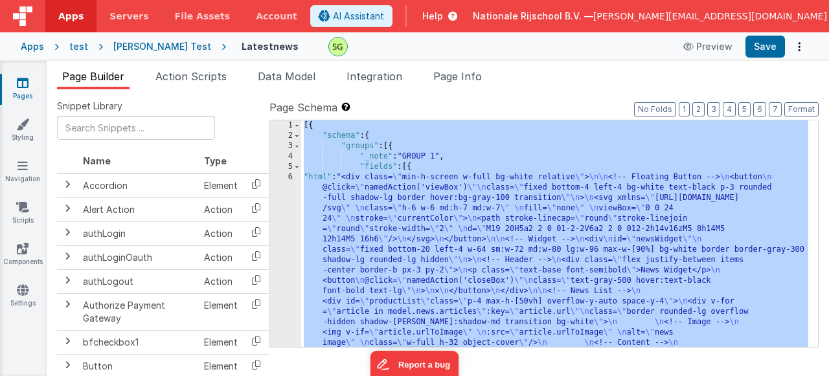
click at [291, 177] on div "6" at bounding box center [285, 306] width 31 height 269
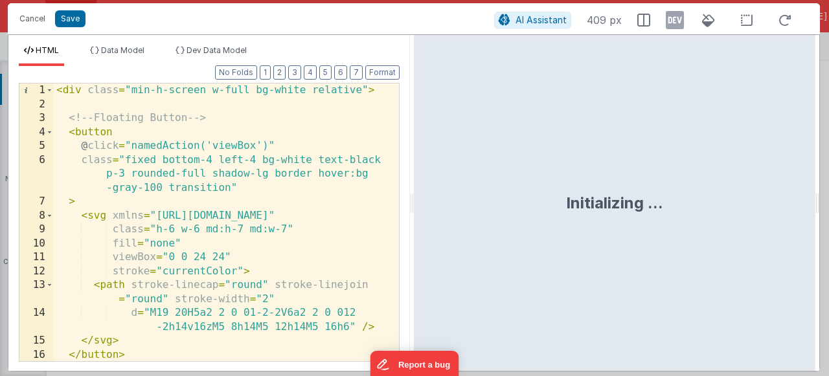
scroll to position [0, 0]
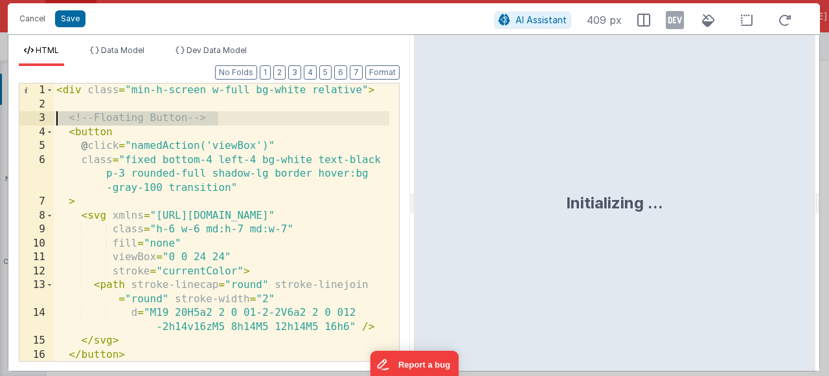
drag, startPoint x: 230, startPoint y: 120, endPoint x: 47, endPoint y: 117, distance: 183.2
click at [47, 117] on div "1 2 3 4 5 6 7 8 9 10 11 12 13 14 15 16 17 < div class = "min-h-screen w-full bg…" at bounding box center [209, 222] width 381 height 279
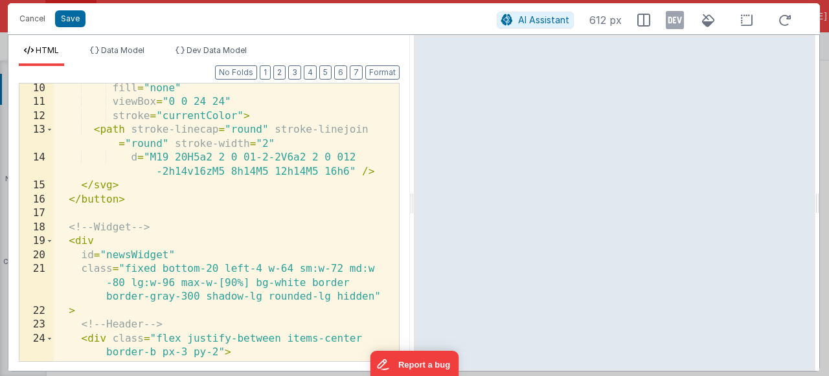
scroll to position [194, 0]
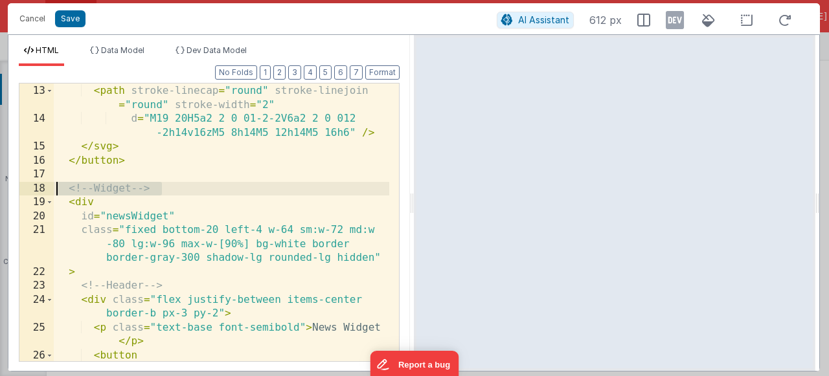
drag, startPoint x: 166, startPoint y: 192, endPoint x: 23, endPoint y: 193, distance: 143.7
click at [23, 193] on div "12 13 14 15 16 17 18 19 20 21 22 23 24 25 26 27 stroke = "currentColor" > < pat…" at bounding box center [209, 222] width 381 height 279
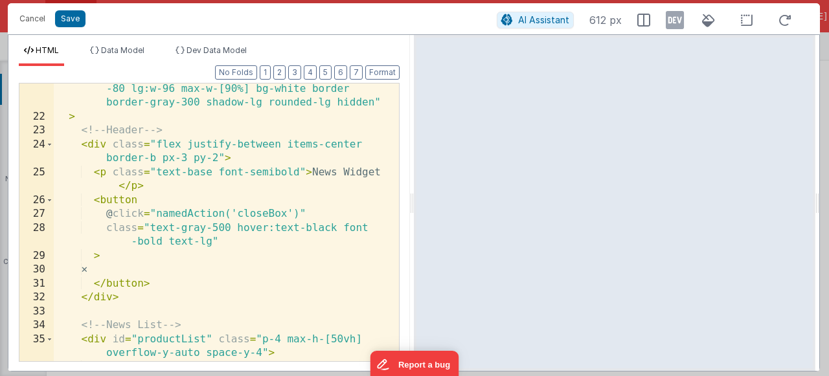
scroll to position [272, 0]
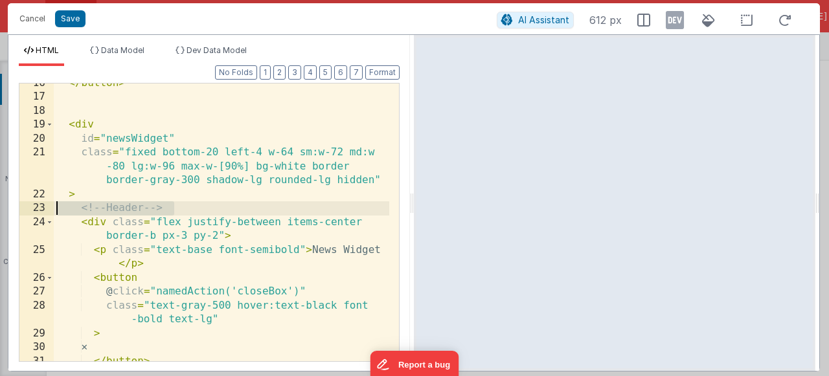
drag, startPoint x: 186, startPoint y: 207, endPoint x: 34, endPoint y: 212, distance: 152.2
click at [34, 212] on div "16 17 18 19 20 21 22 23 24 25 26 27 28 29 30 31 32 </ button > < div id = "news…" at bounding box center [209, 222] width 381 height 279
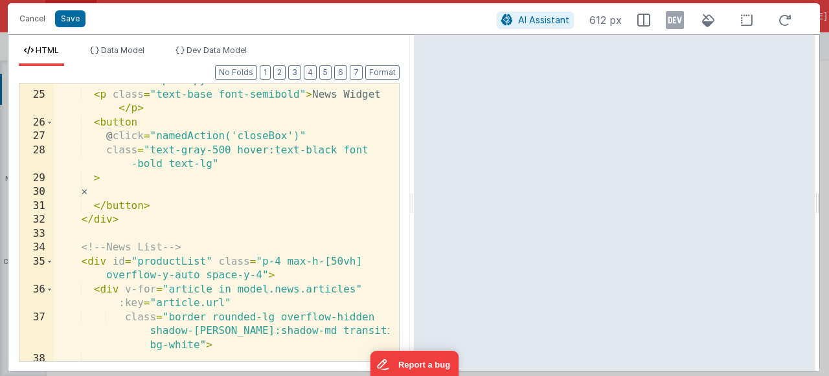
scroll to position [505, 0]
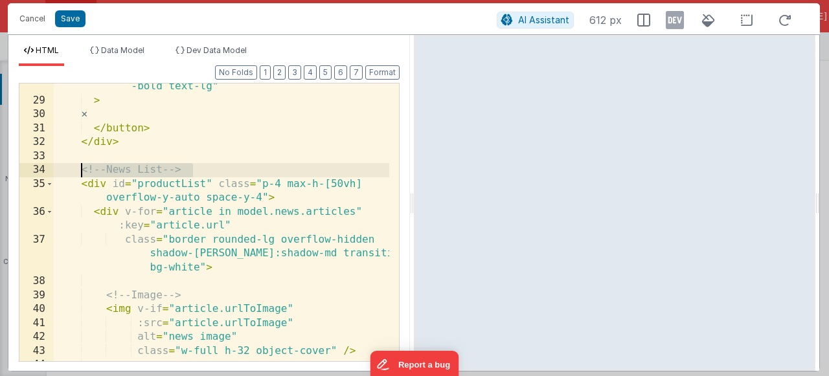
drag, startPoint x: 201, startPoint y: 170, endPoint x: 83, endPoint y: 168, distance: 118.5
click at [83, 168] on div "class = "text-gray-500 hover:text-black font -bold text-lg" > ✕ </ button > </ …" at bounding box center [221, 226] width 335 height 320
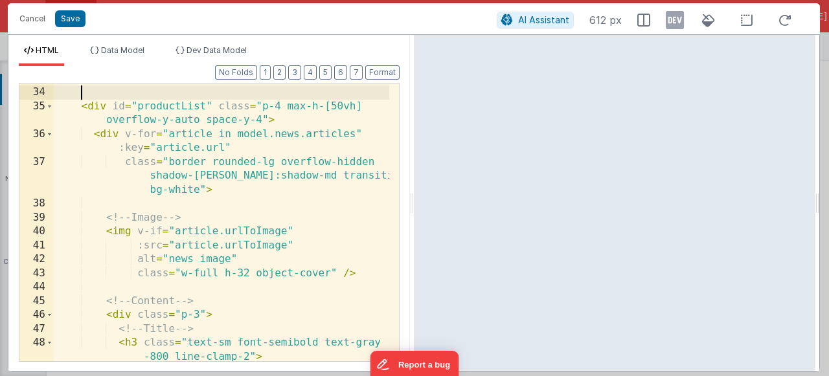
scroll to position [621, 0]
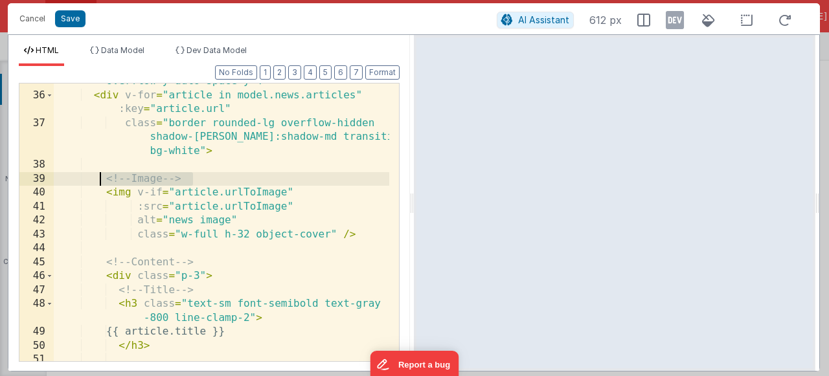
drag, startPoint x: 196, startPoint y: 178, endPoint x: 102, endPoint y: 177, distance: 94.5
click at [102, 177] on div "< div id = "productList" class = "p-4 max-h-[50vh] overflow-y-auto space-y-4" >…" at bounding box center [221, 221] width 335 height 320
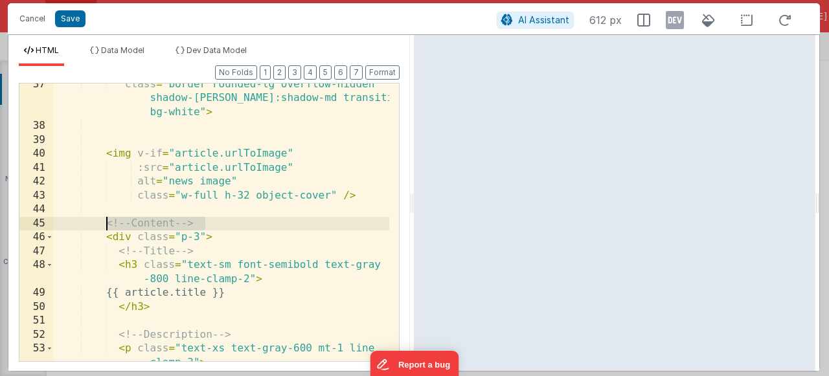
drag, startPoint x: 210, startPoint y: 226, endPoint x: 106, endPoint y: 224, distance: 104.2
click at [106, 224] on div "class = "border rounded-lg overflow-hidden shadow-[PERSON_NAME]:shadow-md trans…" at bounding box center [221, 252] width 335 height 348
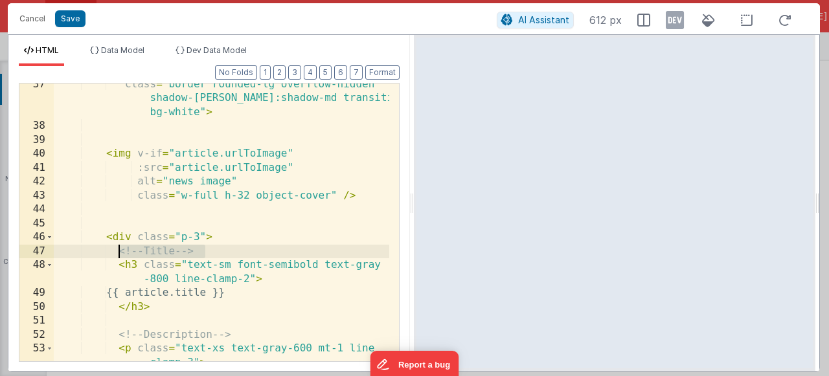
drag, startPoint x: 212, startPoint y: 250, endPoint x: 118, endPoint y: 256, distance: 93.4
click at [118, 256] on div "class = "border rounded-lg overflow-hidden shadow-[PERSON_NAME]:shadow-md trans…" at bounding box center [221, 252] width 335 height 348
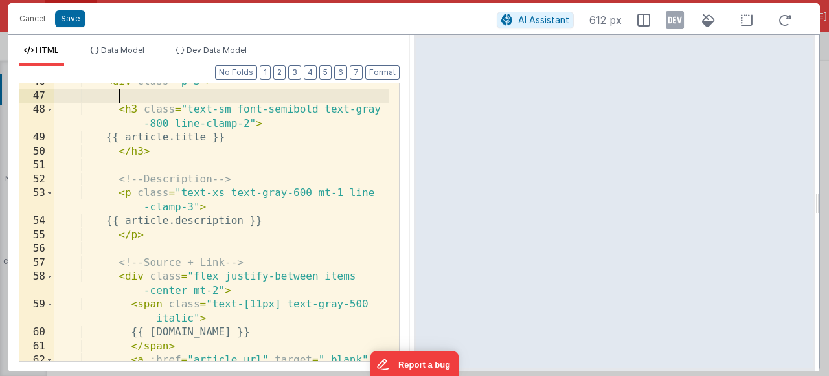
scroll to position [816, 0]
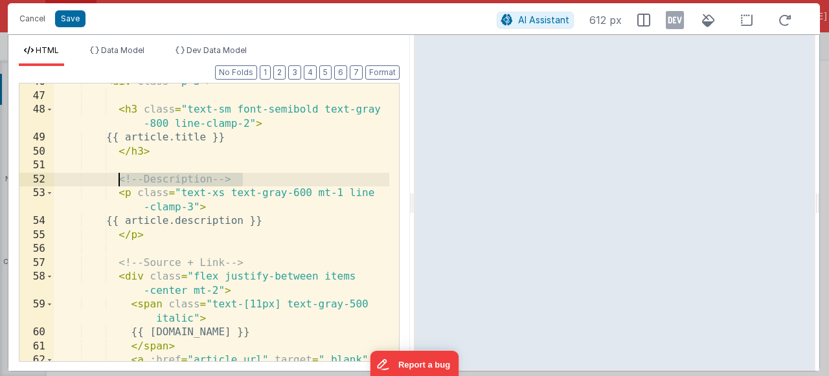
drag, startPoint x: 243, startPoint y: 182, endPoint x: 118, endPoint y: 179, distance: 125.0
click at [118, 179] on div "< div class = "p-3" > < h3 class = "text-sm font-semibold text-gray -800 line-c…" at bounding box center [221, 228] width 335 height 306
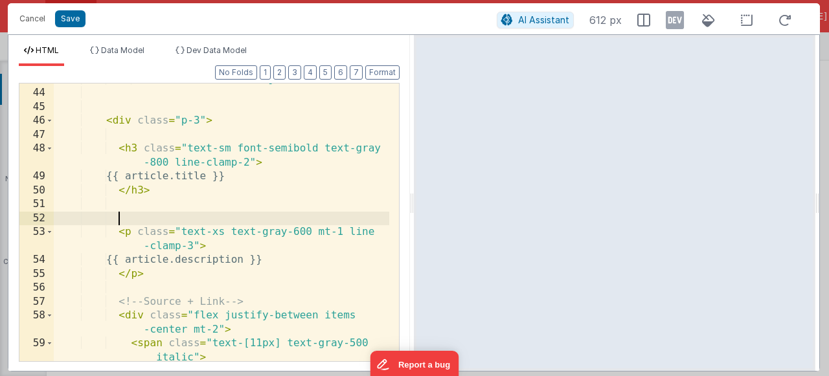
scroll to position [854, 0]
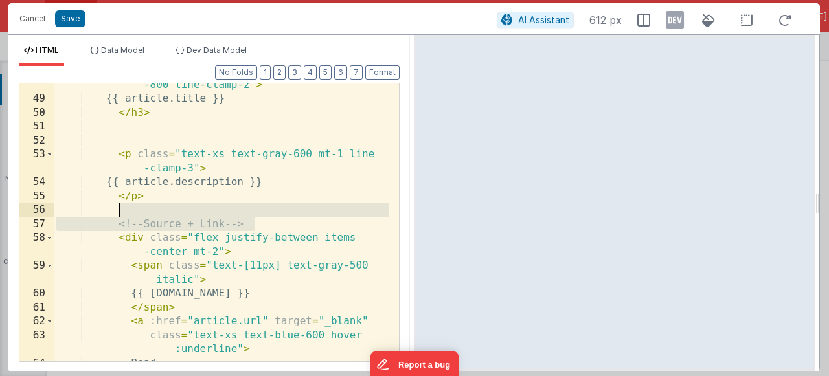
drag, startPoint x: 260, startPoint y: 221, endPoint x: 119, endPoint y: 216, distance: 140.6
click at [119, 216] on div "< h3 class = "text-sm font-semibold text-gray -800 line-clamp-2" > {{ article.t…" at bounding box center [221, 224] width 335 height 320
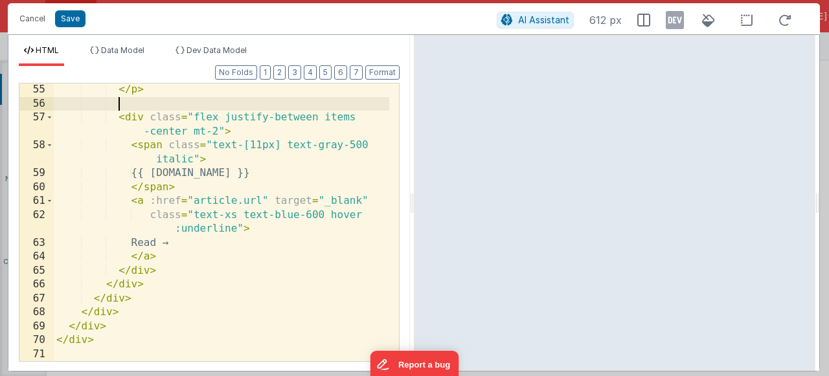
scroll to position [961, 0]
click at [285, 217] on div "</ p > < div class = "flex justify-between items -center mt-2" > < span class =…" at bounding box center [221, 236] width 335 height 306
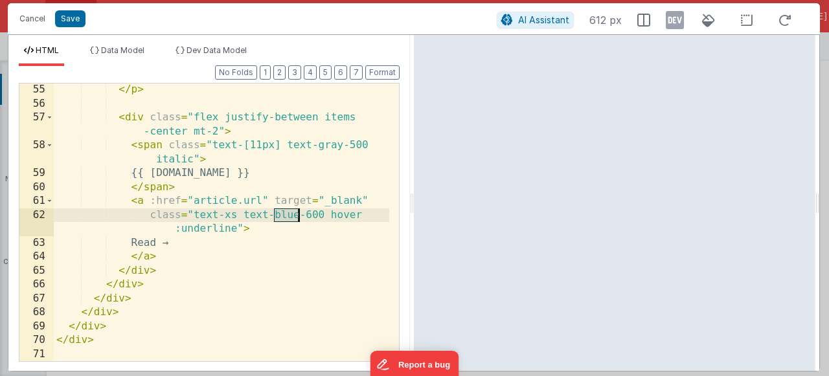
click at [285, 217] on div "</ p > < div class = "flex justify-between items -center mt-2" > < span class =…" at bounding box center [221, 236] width 335 height 306
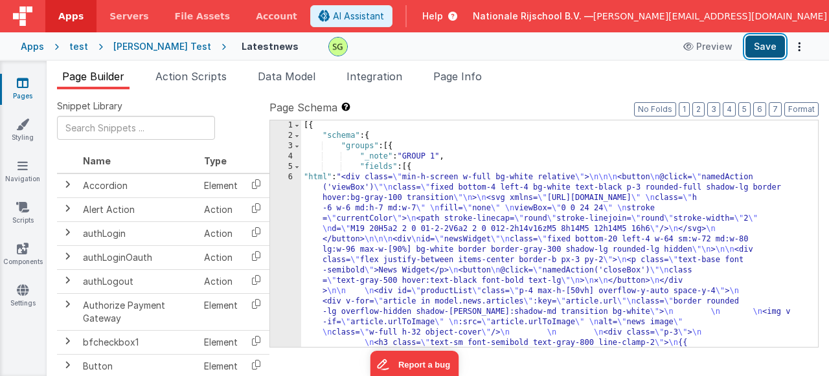
click at [780, 44] on button "Save" at bounding box center [764, 47] width 39 height 22
click at [292, 177] on div "6" at bounding box center [285, 296] width 31 height 249
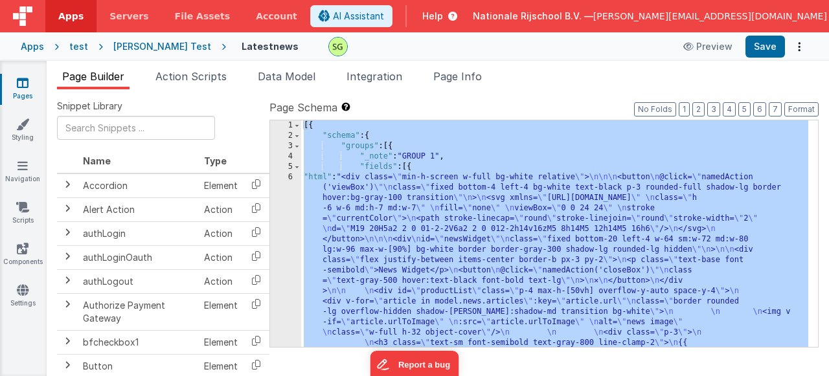
click at [292, 177] on div "6" at bounding box center [285, 296] width 31 height 249
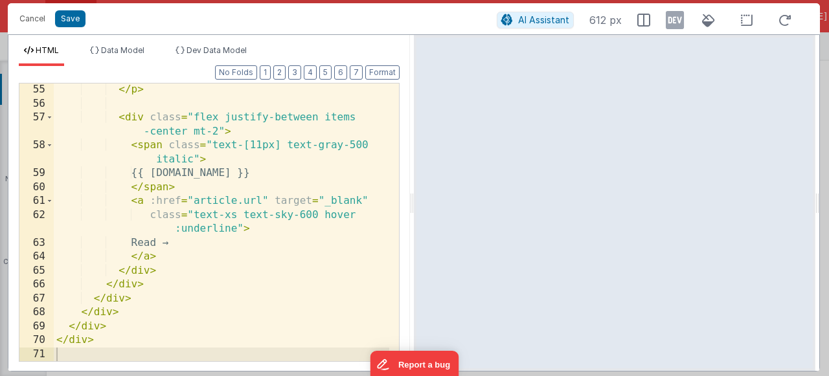
click at [315, 213] on div "</ p > < div class = "flex justify-between items -center mt-2" > < span class =…" at bounding box center [221, 236] width 335 height 306
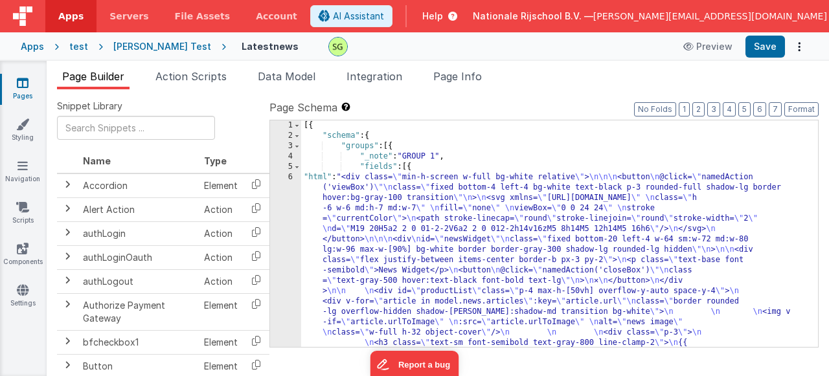
scroll to position [39, 0]
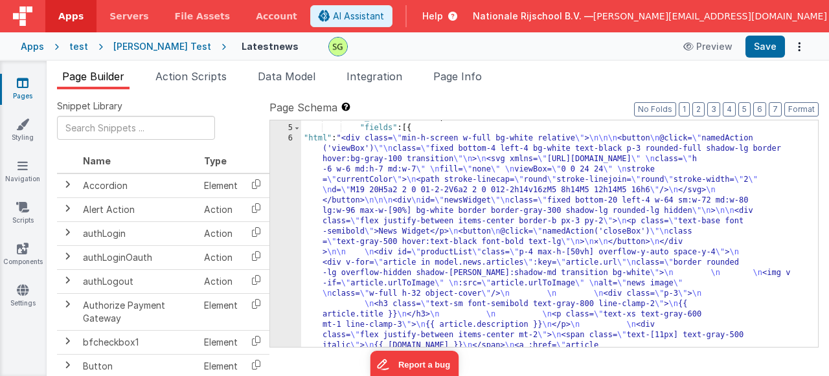
click at [292, 136] on div "6" at bounding box center [285, 257] width 31 height 249
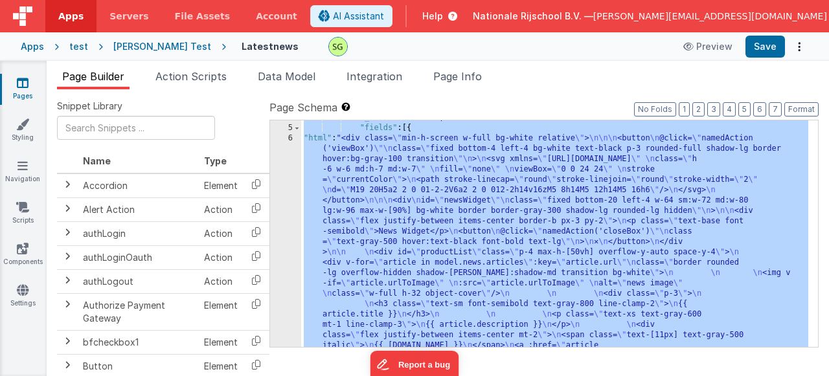
click at [292, 136] on div "6" at bounding box center [285, 257] width 31 height 249
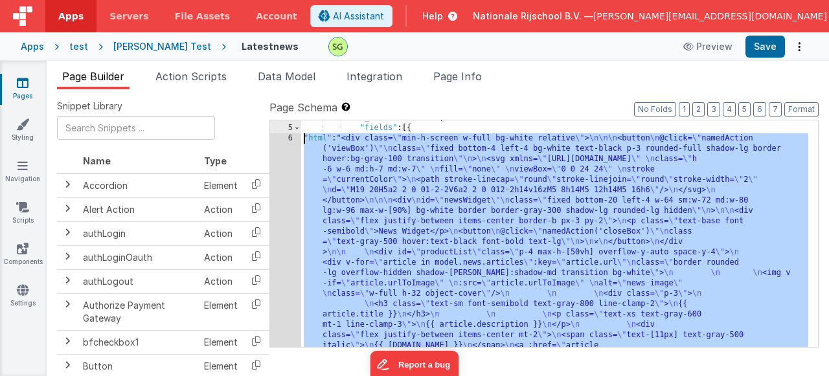
click at [289, 140] on div "6" at bounding box center [285, 257] width 31 height 249
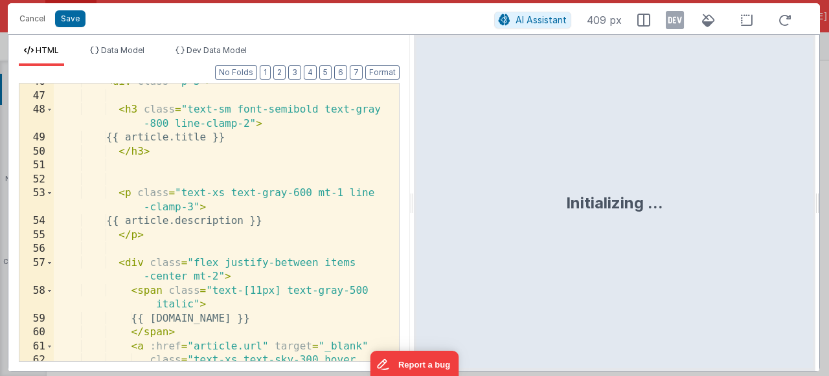
scroll to position [961, 0]
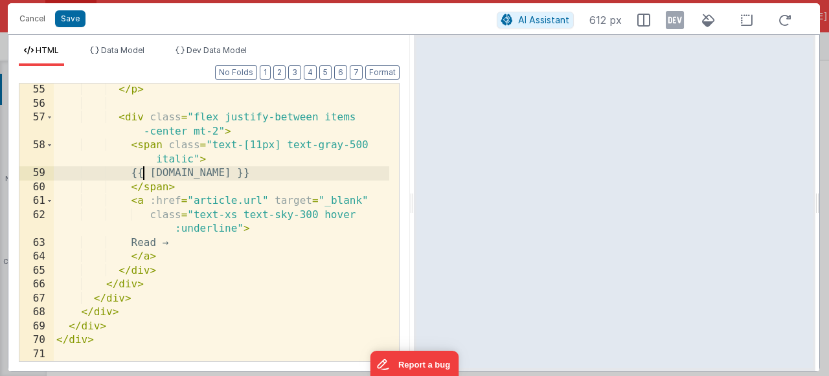
drag, startPoint x: 145, startPoint y: 170, endPoint x: 229, endPoint y: 230, distance: 102.6
click at [145, 170] on div "</ p > < div class = "flex justify-between items -center mt-2" > < span class =…" at bounding box center [221, 236] width 335 height 306
click at [190, 171] on div "</ p > < div class = "flex justify-between items -center mt-2" > < span class =…" at bounding box center [221, 236] width 335 height 306
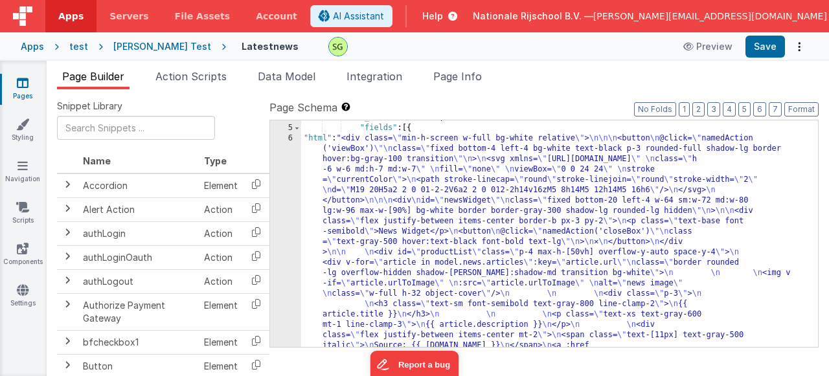
click at [293, 139] on div "6" at bounding box center [285, 257] width 31 height 249
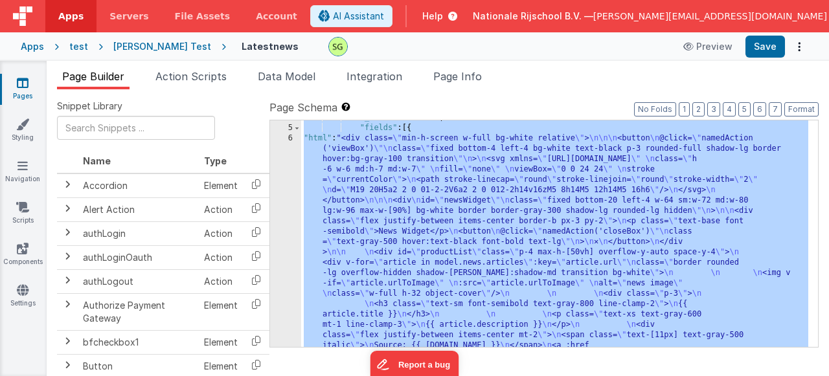
click at [293, 139] on div "6" at bounding box center [285, 257] width 31 height 249
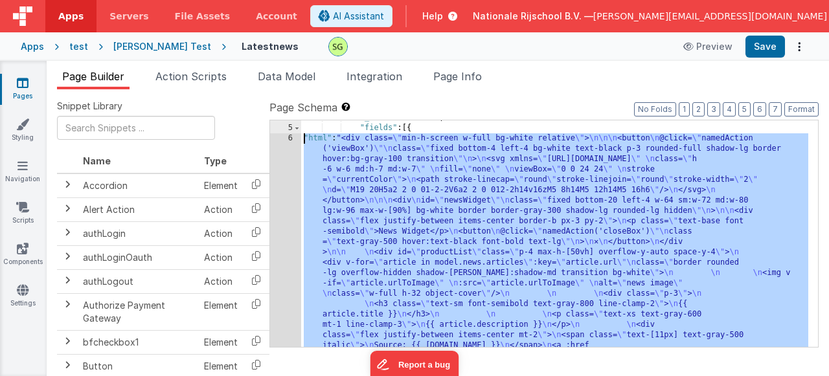
click at [293, 139] on div "6" at bounding box center [285, 257] width 31 height 249
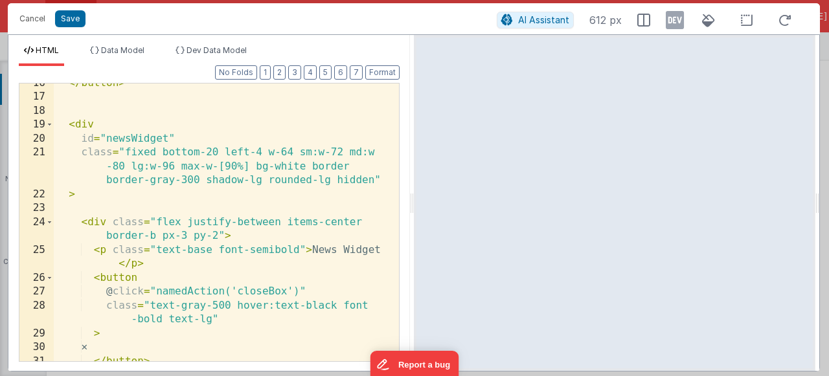
scroll to position [311, 0]
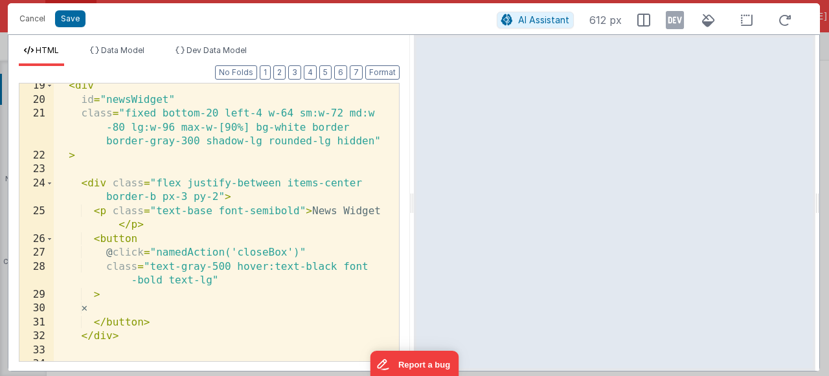
click at [322, 213] on div "< div id = "newsWidget" class = "fixed bottom-20 left-4 w-64 sm:w-72 md:w -80 l…" at bounding box center [221, 232] width 335 height 306
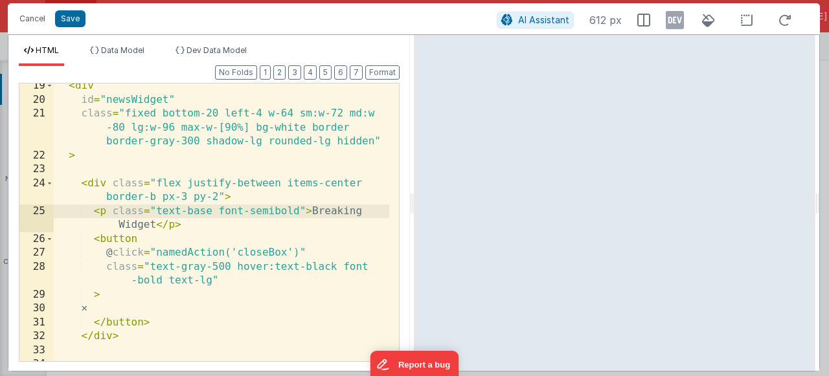
click at [138, 226] on div "< div id = "newsWidget" class = "fixed bottom-20 left-4 w-64 sm:w-72 md:w -80 l…" at bounding box center [221, 232] width 335 height 306
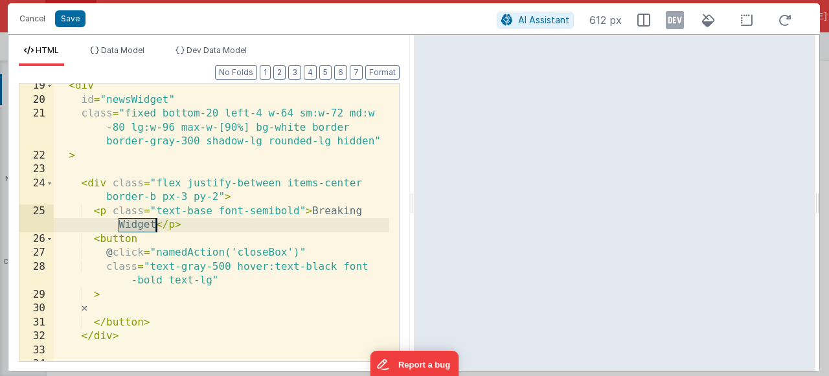
click at [138, 226] on div "< div id = "newsWidget" class = "fixed bottom-20 left-4 w-64 sm:w-72 md:w -80 l…" at bounding box center [221, 232] width 335 height 306
